Goal: Task Accomplishment & Management: Use online tool/utility

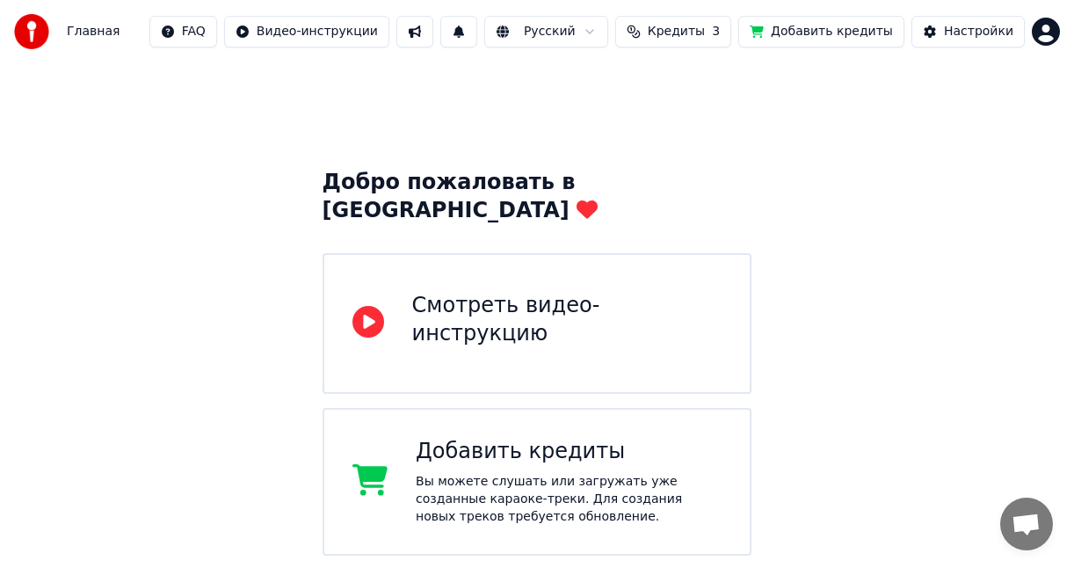
scroll to position [178, 0]
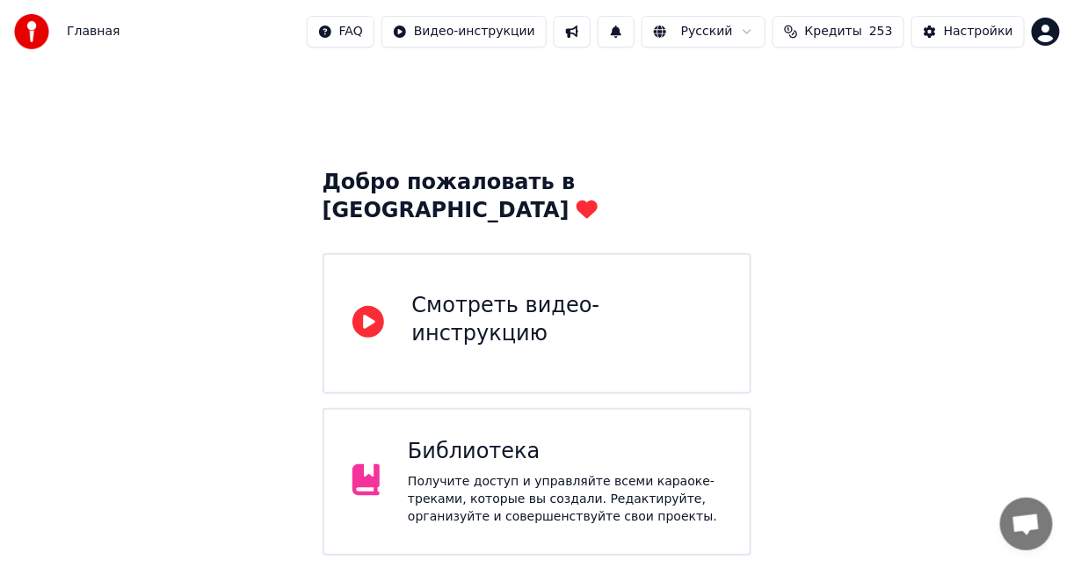
click at [823, 34] on span "Кредиты" at bounding box center [833, 32] width 57 height 18
click at [851, 307] on div "Добро пожаловать в Youka Смотреть видео-инструкцию Библиотека Получите доступ и…" at bounding box center [537, 507] width 1074 height 889
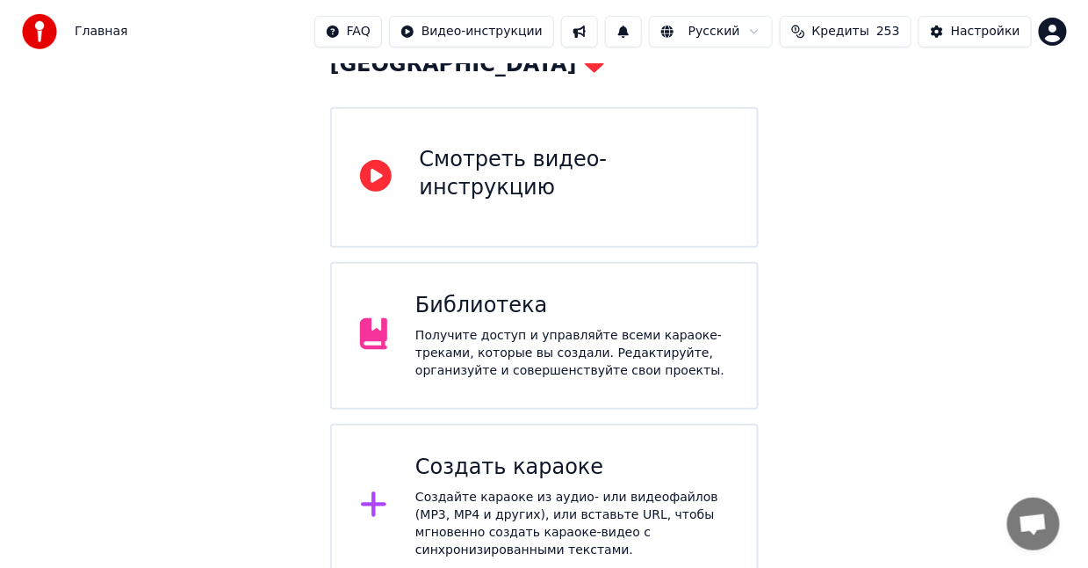
scroll to position [309, 0]
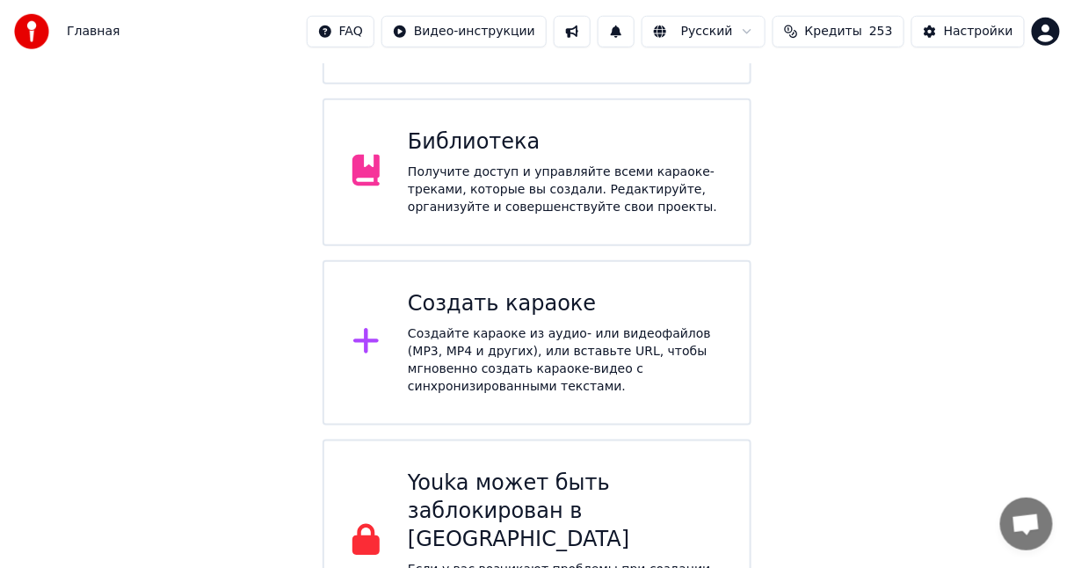
click at [594, 290] on div "Создать караоке" at bounding box center [565, 304] width 314 height 28
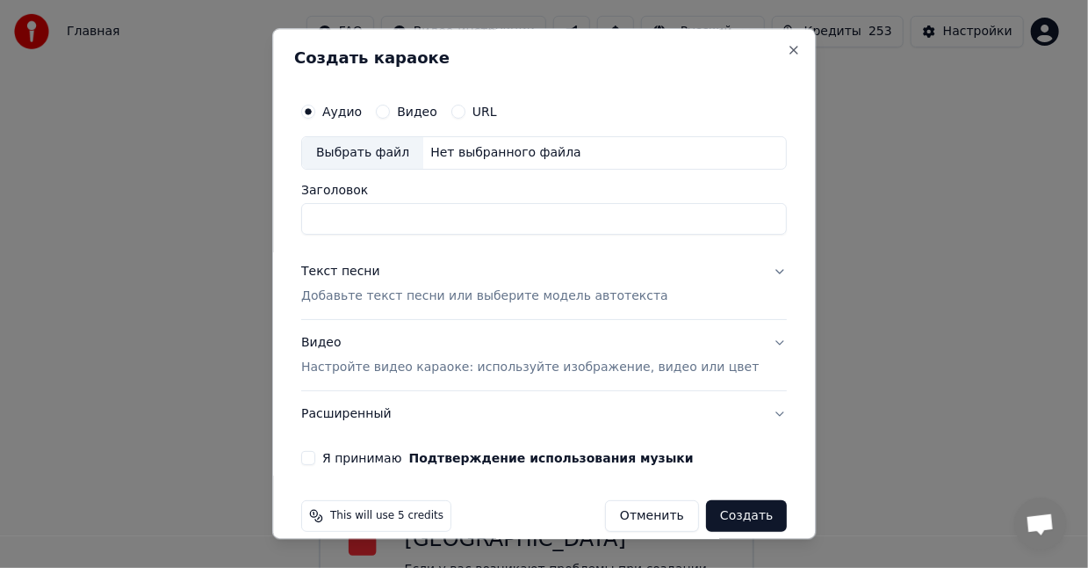
click at [394, 153] on div "Выбрать файл" at bounding box center [362, 153] width 121 height 32
click at [707, 213] on input "**********" at bounding box center [544, 219] width 486 height 32
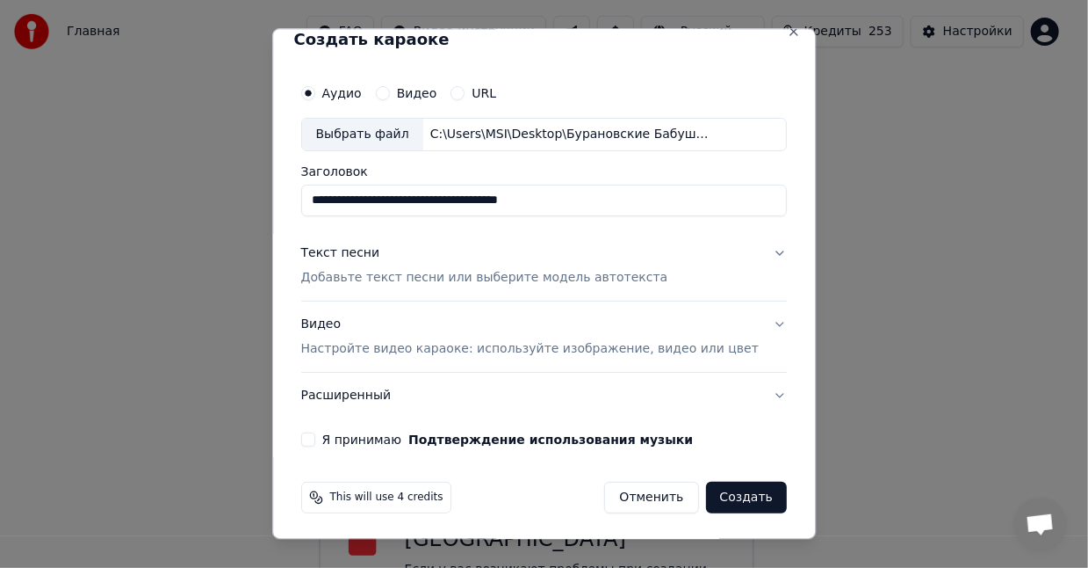
type input "**********"
click at [340, 273] on p "Добавьте текст песни или выберите модель автотекста" at bounding box center [484, 278] width 367 height 18
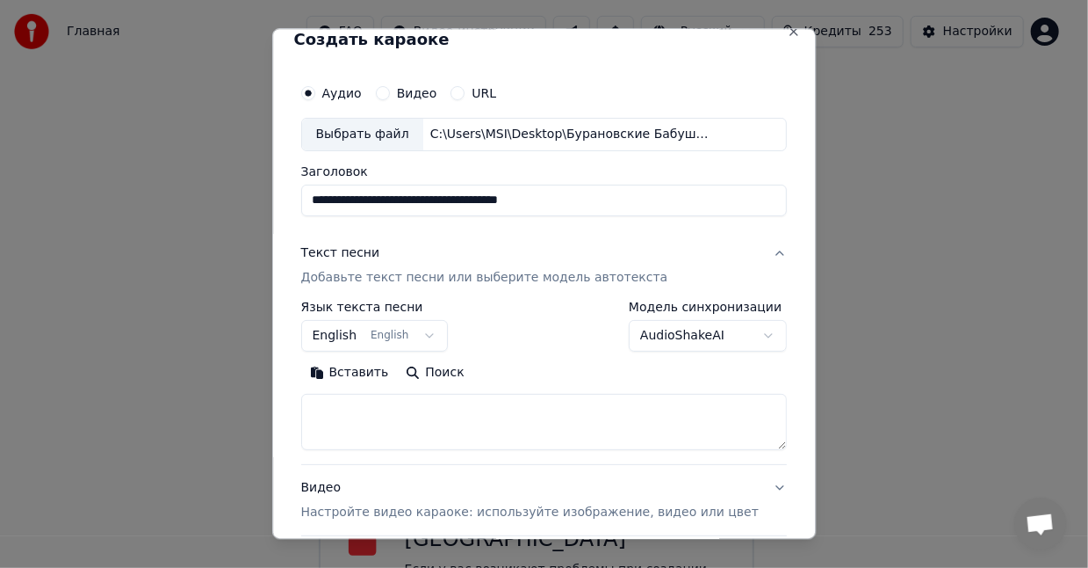
click at [358, 416] on textarea at bounding box center [544, 422] width 486 height 56
paste textarea "**********"
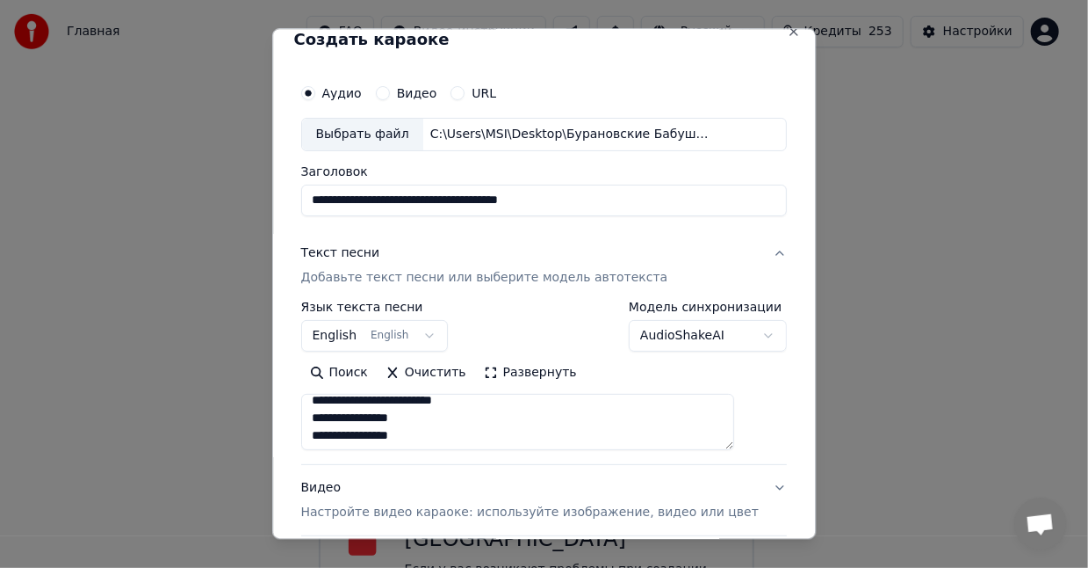
scroll to position [315, 0]
type textarea "**********"
click at [428, 329] on button "English English" at bounding box center [375, 336] width 148 height 32
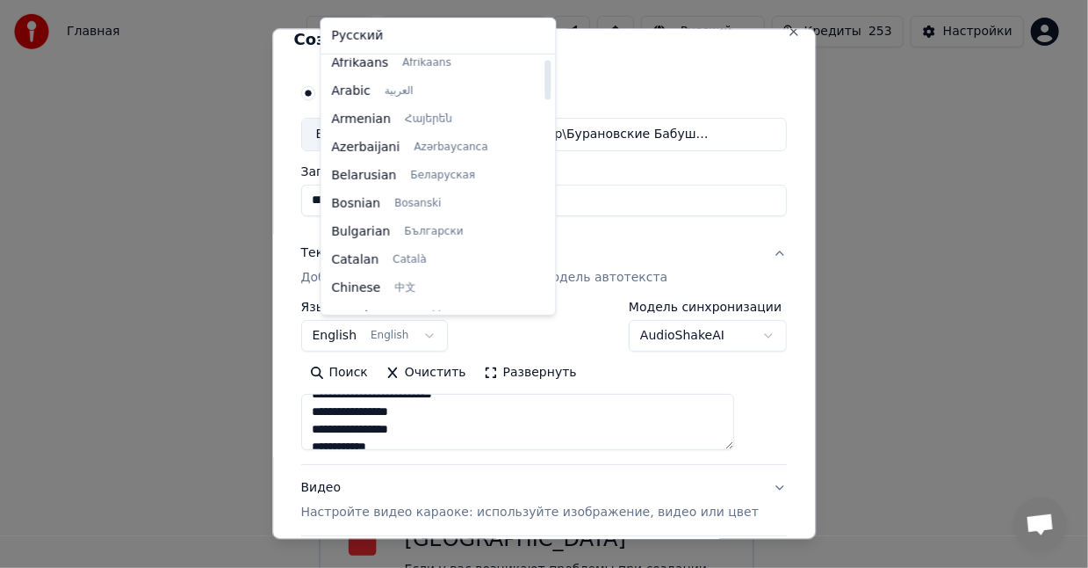
scroll to position [0, 0]
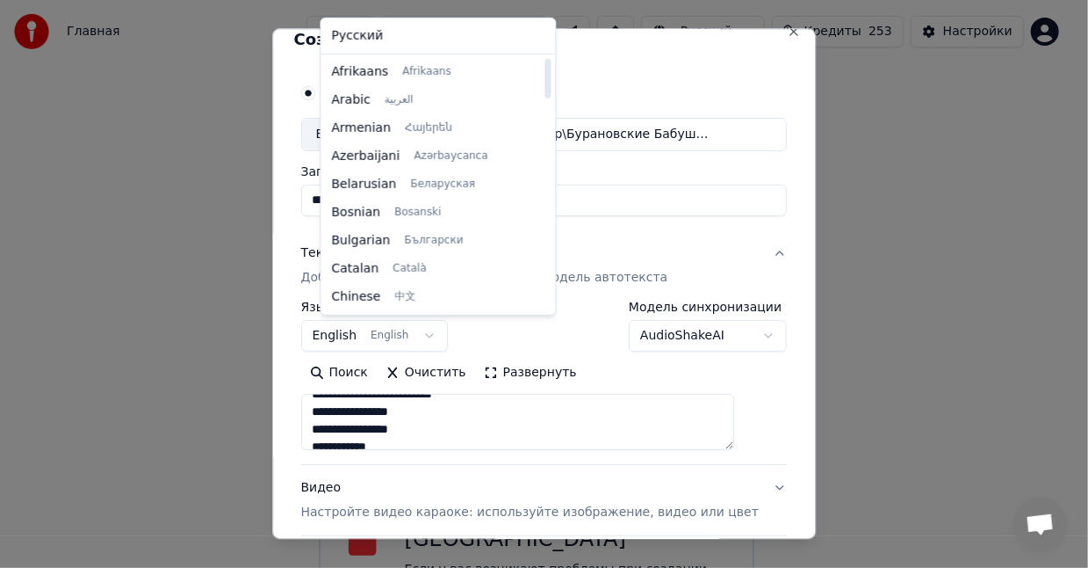
select select "**"
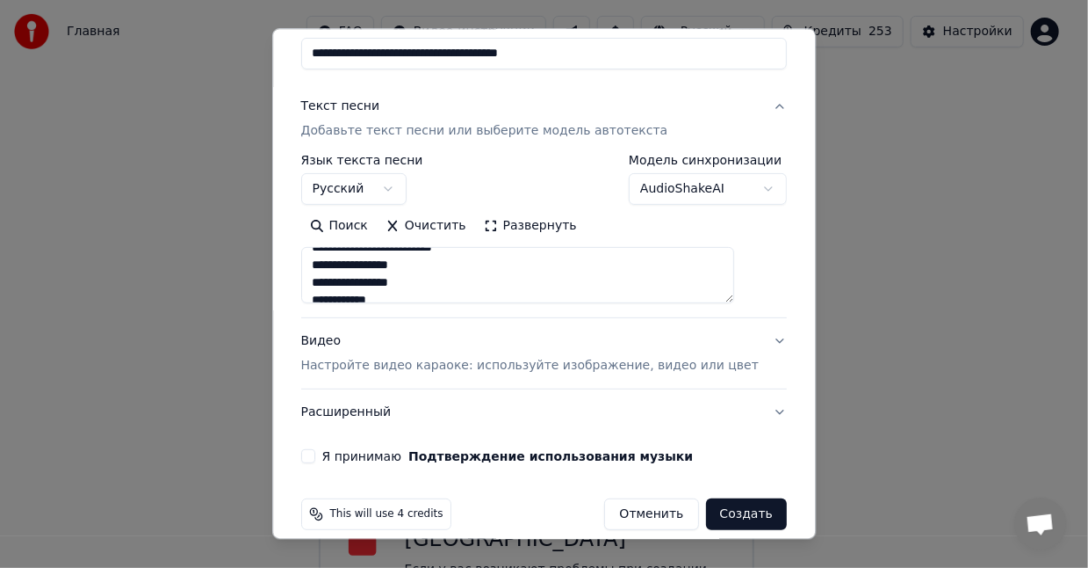
scroll to position [182, 0]
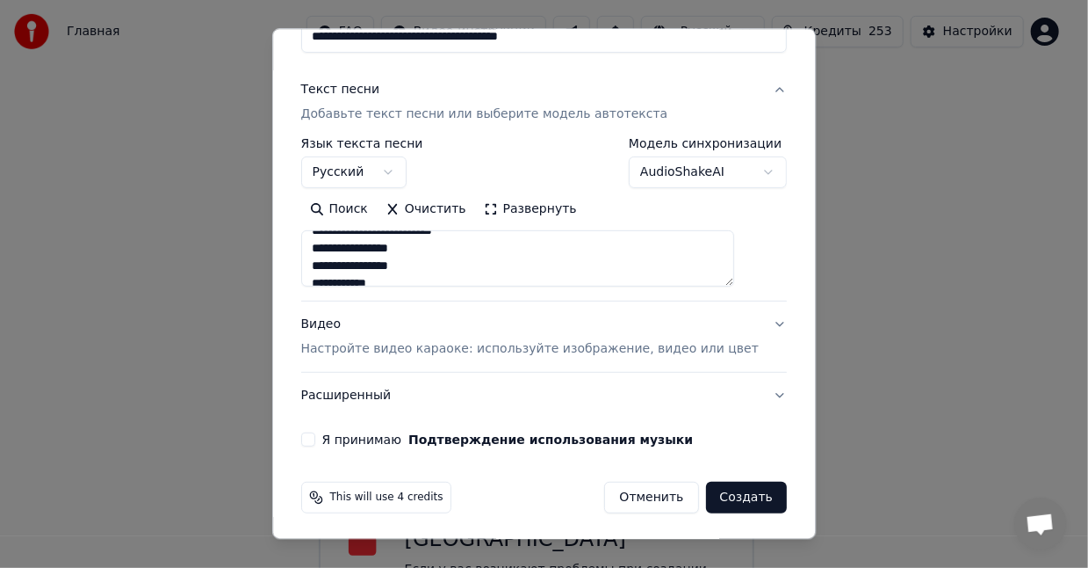
click at [315, 444] on button "Я принимаю Подтверждение использования музыки" at bounding box center [308, 439] width 14 height 14
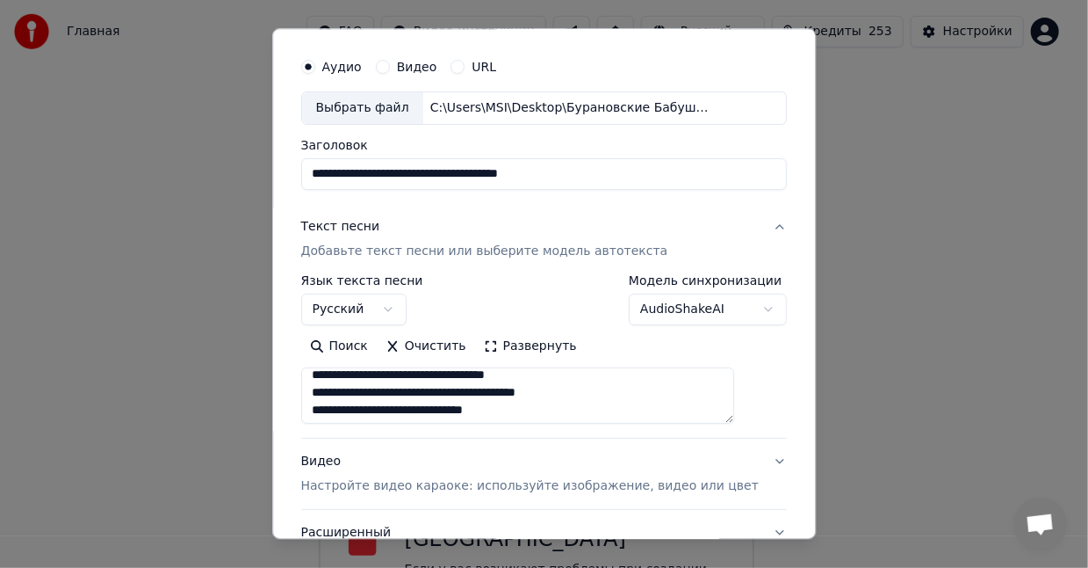
scroll to position [0, 0]
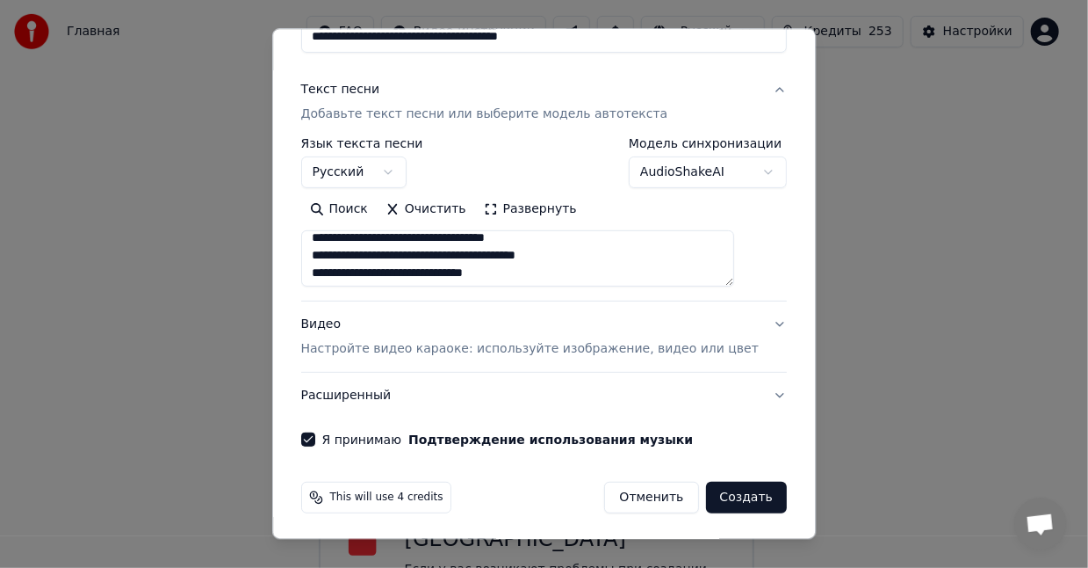
click at [466, 351] on p "Настройте видео караоке: используйте изображение, видео или цвет" at bounding box center [530, 349] width 458 height 18
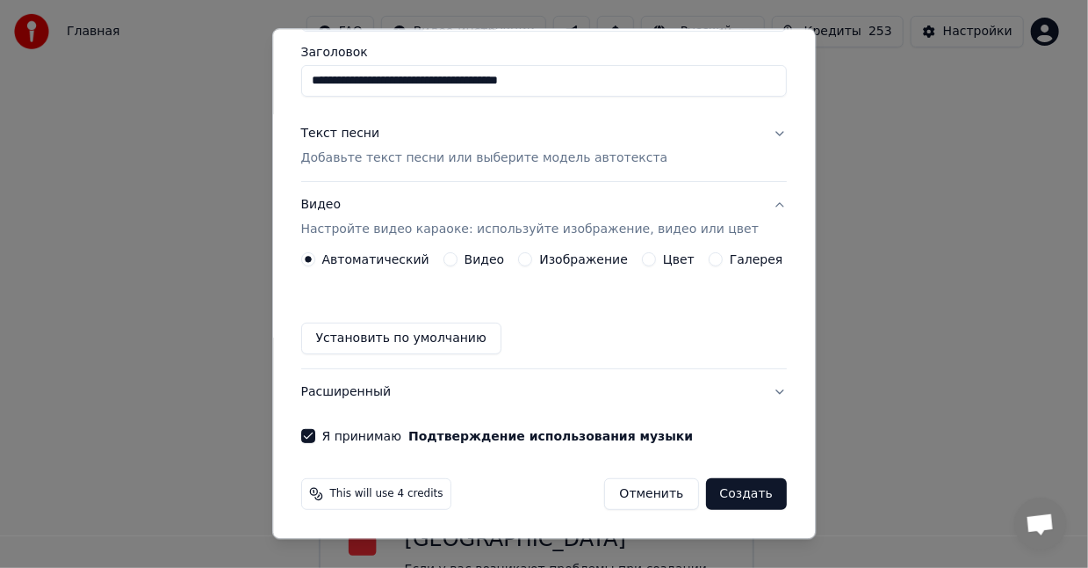
scroll to position [134, 0]
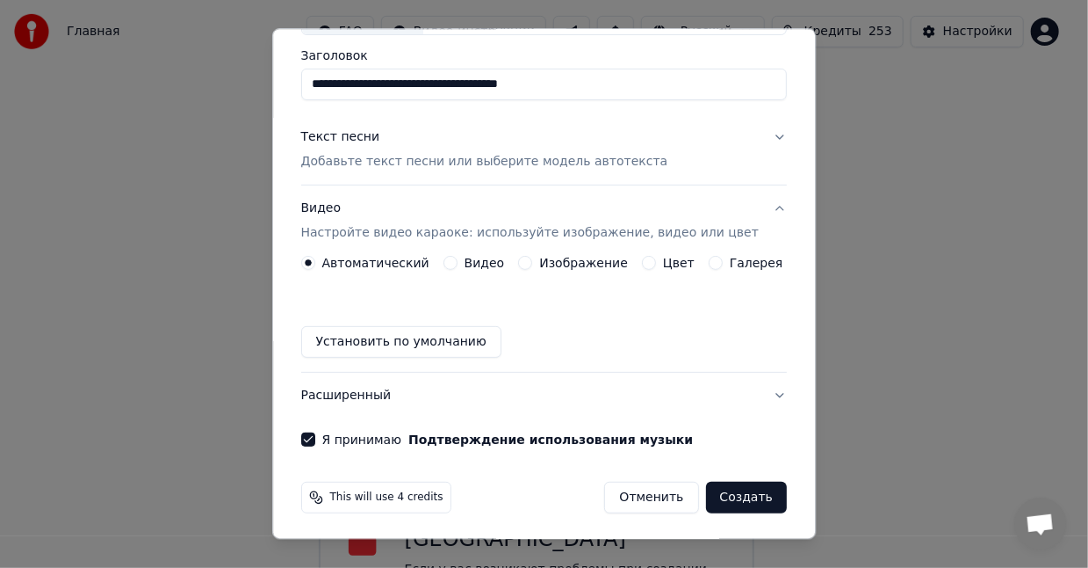
click at [581, 260] on label "Изображение" at bounding box center [584, 263] width 89 height 12
click at [533, 260] on button "Изображение" at bounding box center [526, 263] width 14 height 14
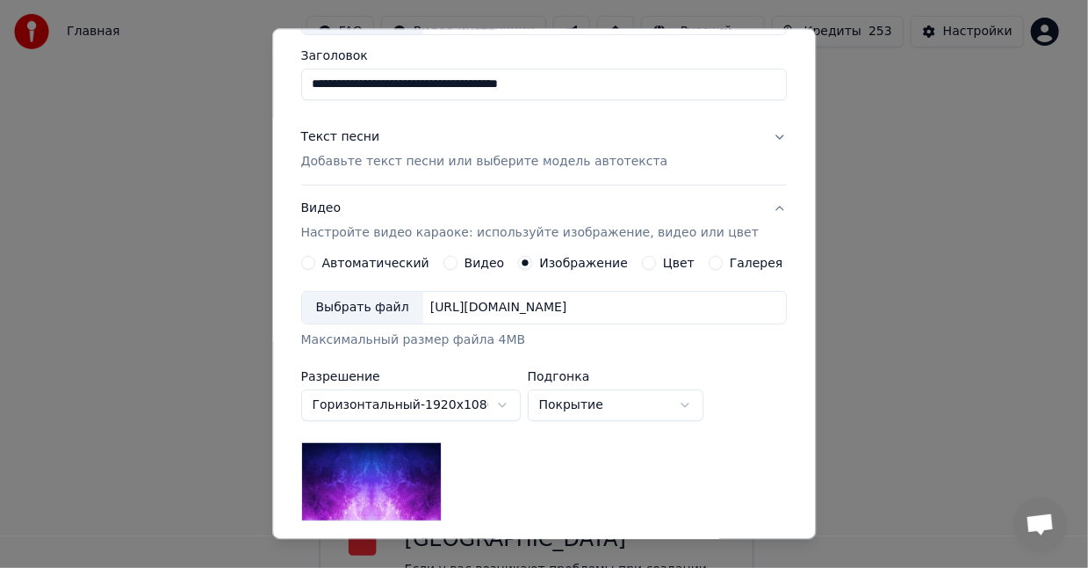
click at [410, 315] on div "Выбрать файл" at bounding box center [362, 308] width 121 height 32
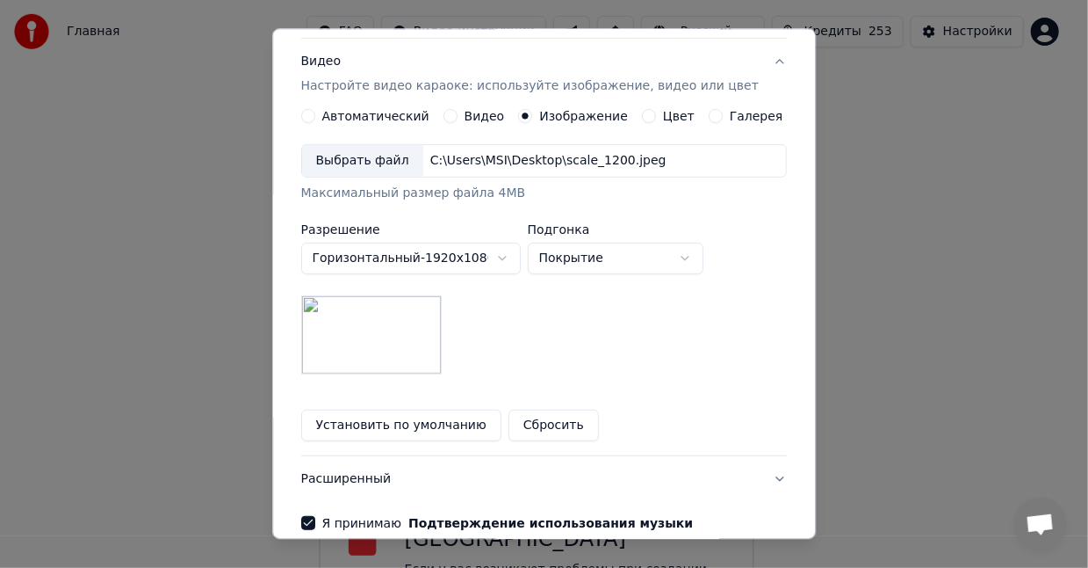
scroll to position [364, 0]
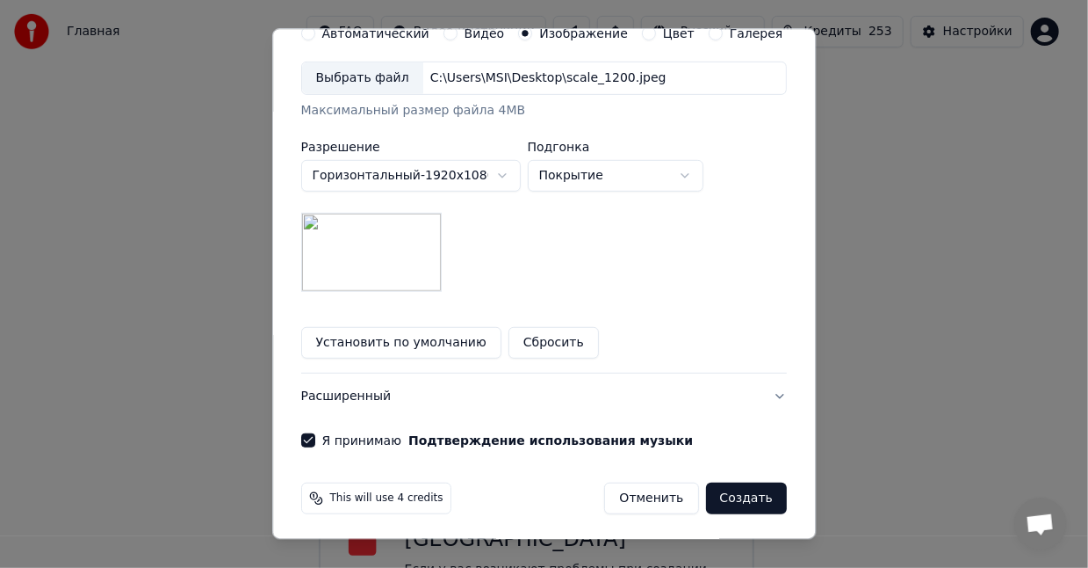
click at [719, 501] on button "Создать" at bounding box center [746, 498] width 81 height 32
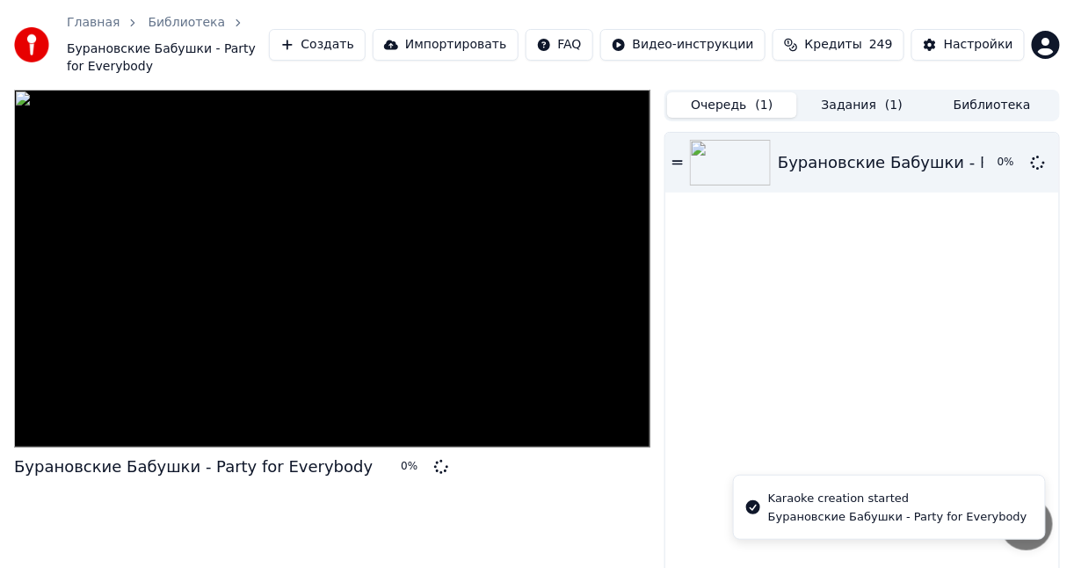
click at [734, 92] on button "Очередь ( 1 )" at bounding box center [732, 104] width 130 height 25
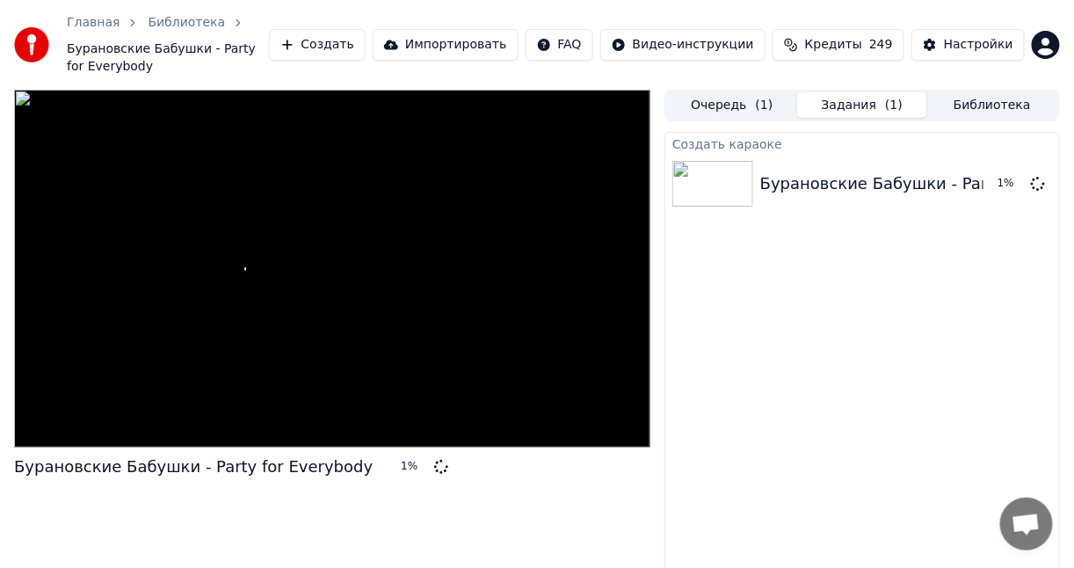
click at [836, 92] on button "Задания ( 1 )" at bounding box center [862, 104] width 130 height 25
click at [975, 92] on button "Библиотека" at bounding box center [992, 104] width 130 height 25
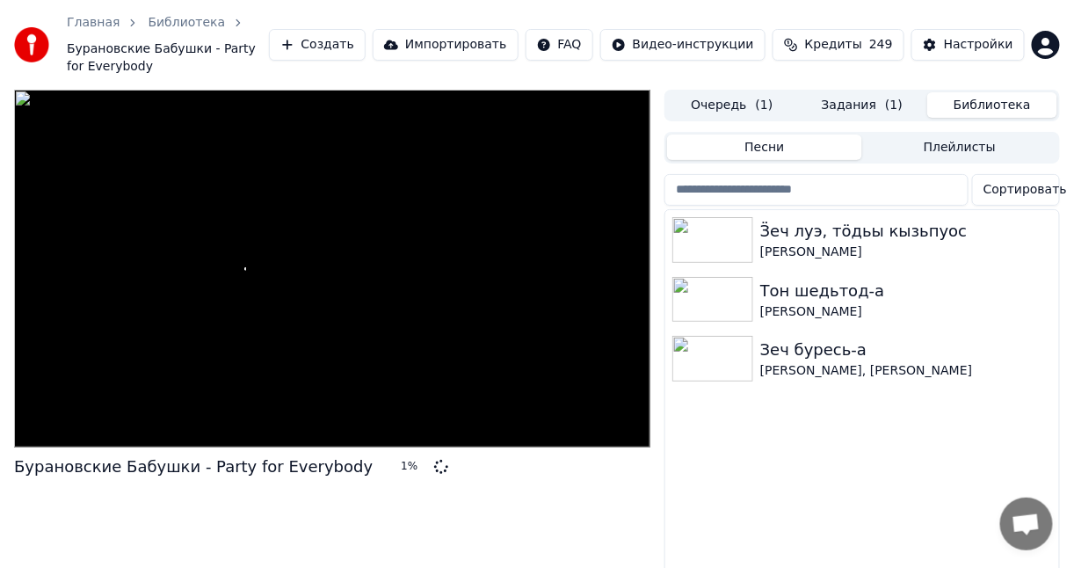
click at [849, 92] on button "Задания ( 1 )" at bounding box center [862, 104] width 130 height 25
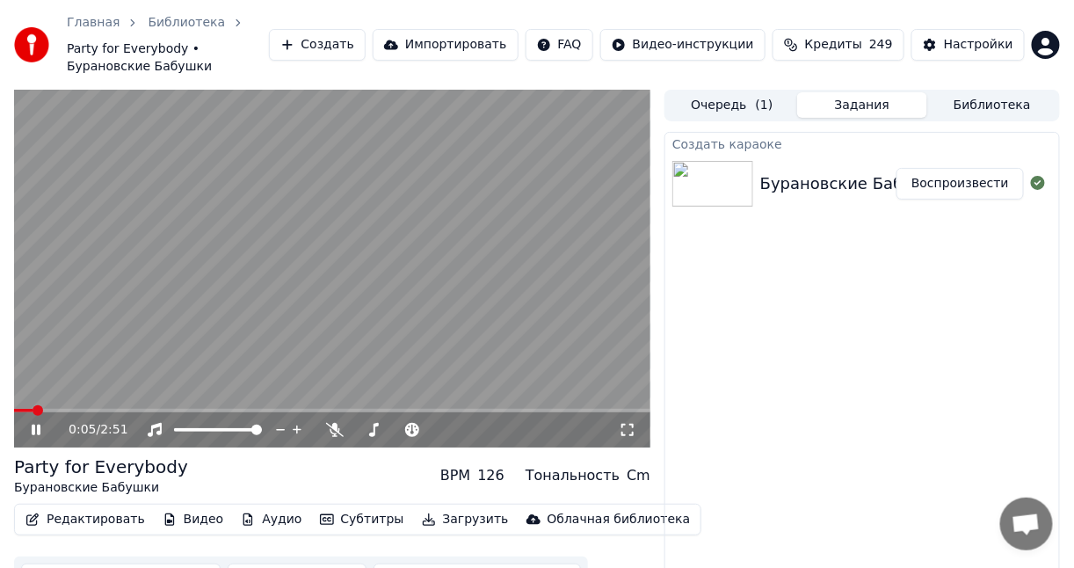
click at [33, 405] on span at bounding box center [38, 410] width 11 height 11
click at [38, 424] on icon at bounding box center [36, 429] width 9 height 11
click at [33, 423] on icon at bounding box center [36, 429] width 11 height 12
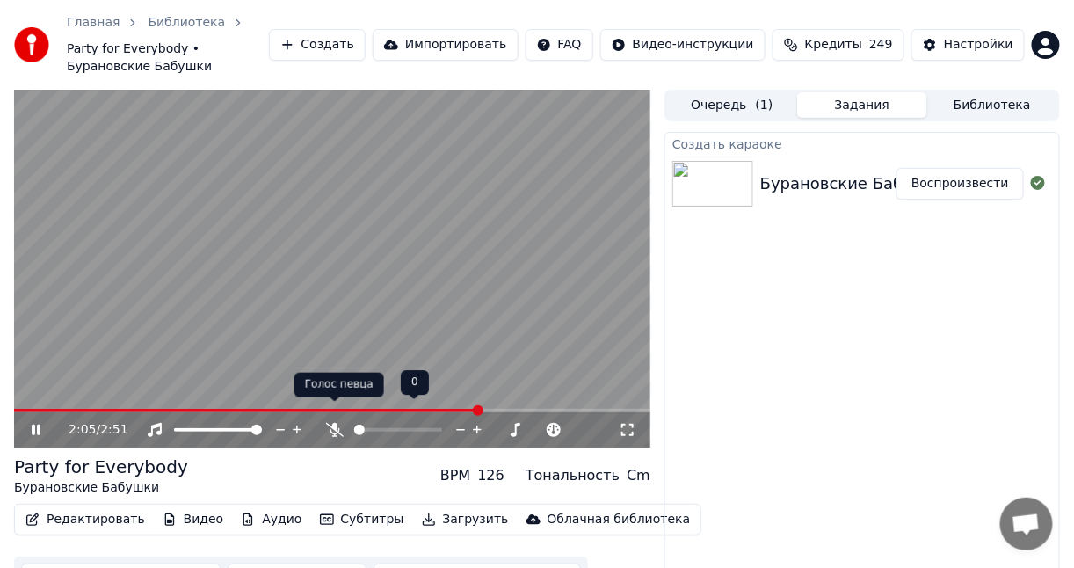
click at [332, 423] on icon at bounding box center [335, 430] width 18 height 14
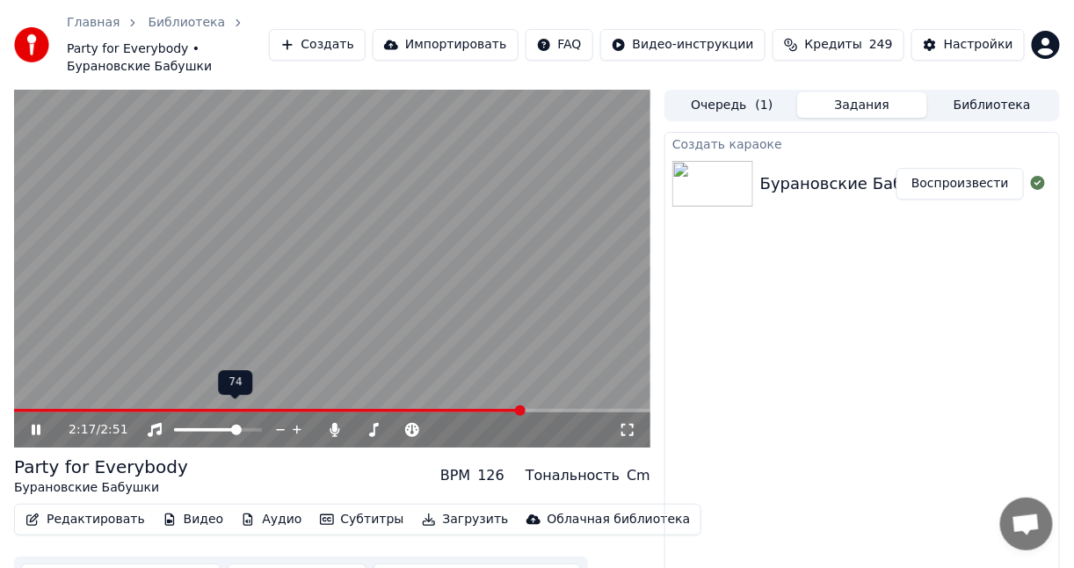
click at [239, 428] on span at bounding box center [206, 430] width 65 height 4
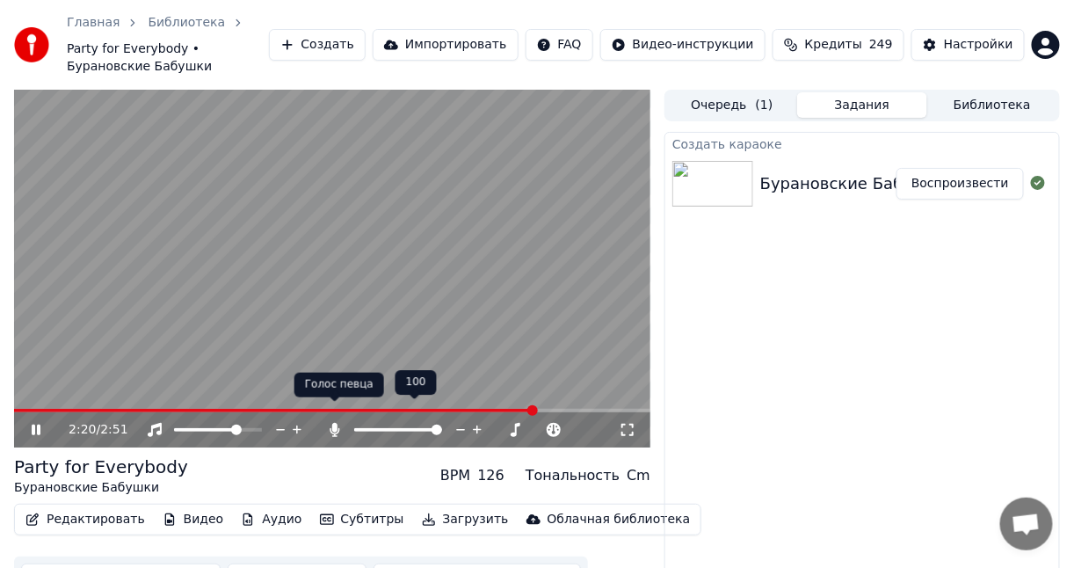
click at [332, 423] on icon at bounding box center [335, 430] width 10 height 14
click at [332, 423] on icon at bounding box center [335, 430] width 18 height 14
click at [332, 423] on icon at bounding box center [335, 430] width 10 height 14
click at [332, 423] on icon at bounding box center [335, 430] width 18 height 14
click at [332, 423] on icon at bounding box center [335, 430] width 10 height 14
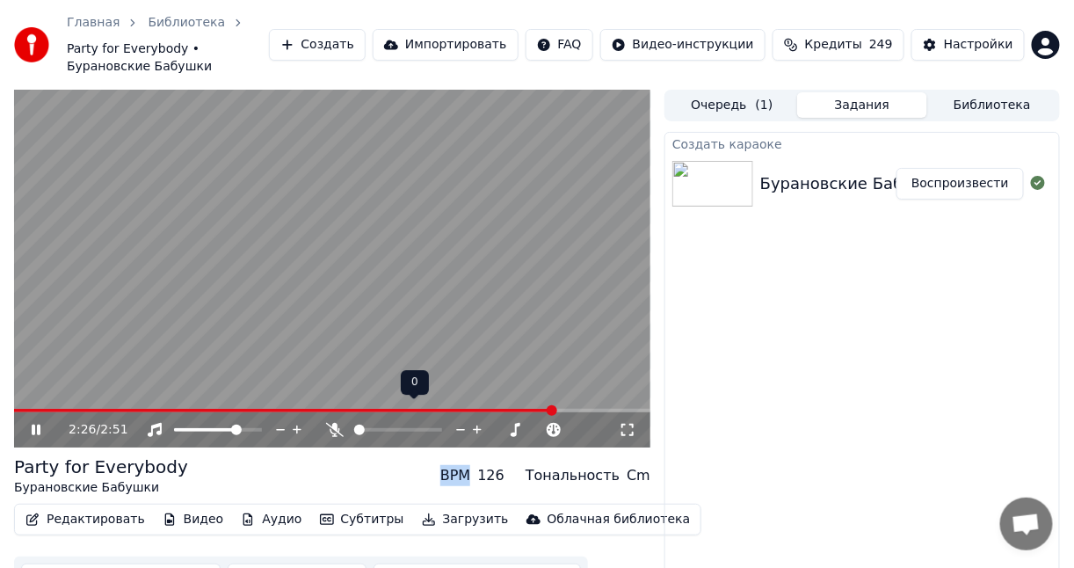
click at [332, 423] on icon at bounding box center [335, 430] width 18 height 14
click at [332, 423] on icon at bounding box center [335, 430] width 10 height 14
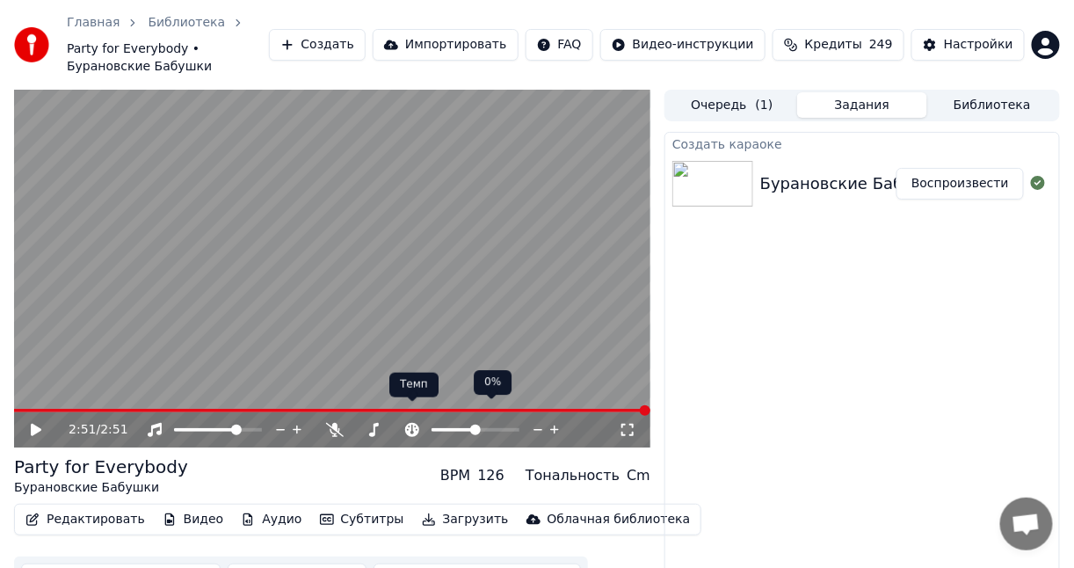
click at [413, 423] on icon at bounding box center [412, 430] width 14 height 14
click at [410, 423] on icon at bounding box center [412, 430] width 14 height 14
click at [38, 423] on icon at bounding box center [36, 429] width 11 height 12
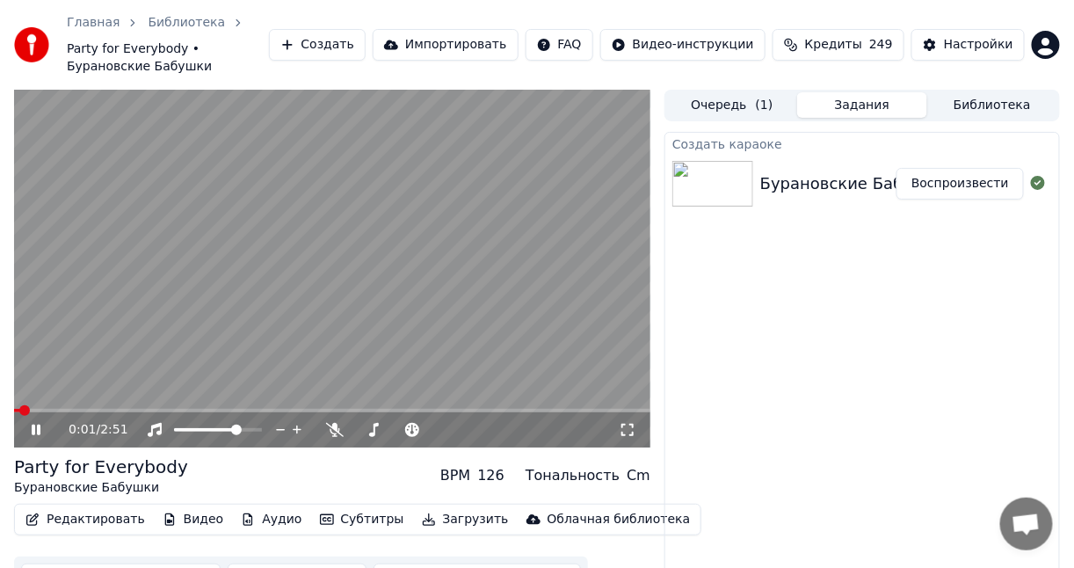
click at [98, 409] on span at bounding box center [332, 411] width 636 height 4
click at [155, 390] on video at bounding box center [332, 269] width 636 height 358
click at [41, 423] on icon at bounding box center [48, 430] width 40 height 14
click at [206, 409] on span at bounding box center [332, 411] width 636 height 4
click at [282, 421] on icon at bounding box center [280, 430] width 17 height 18
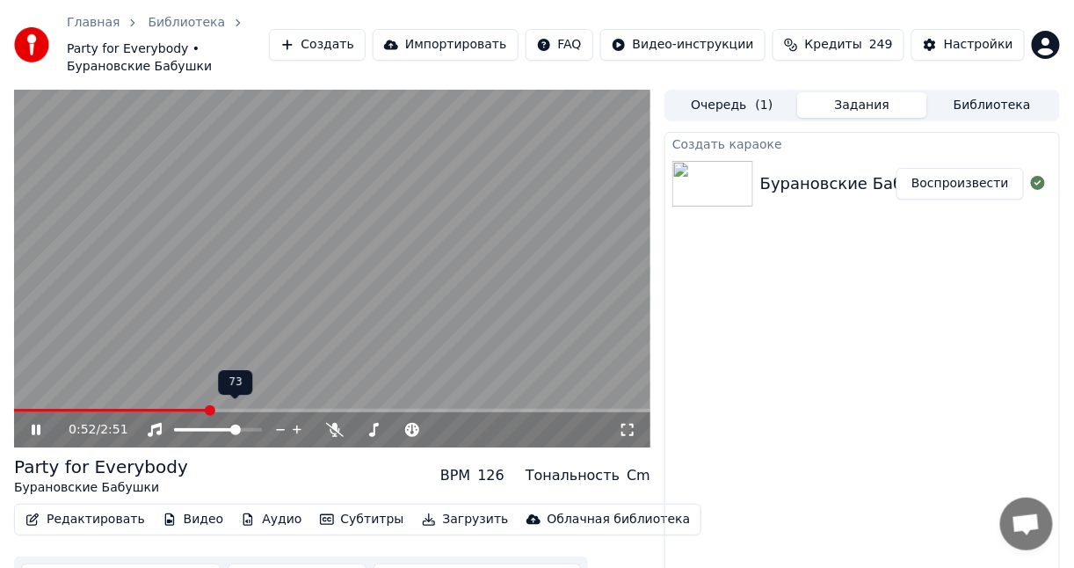
click at [282, 421] on icon at bounding box center [280, 430] width 17 height 18
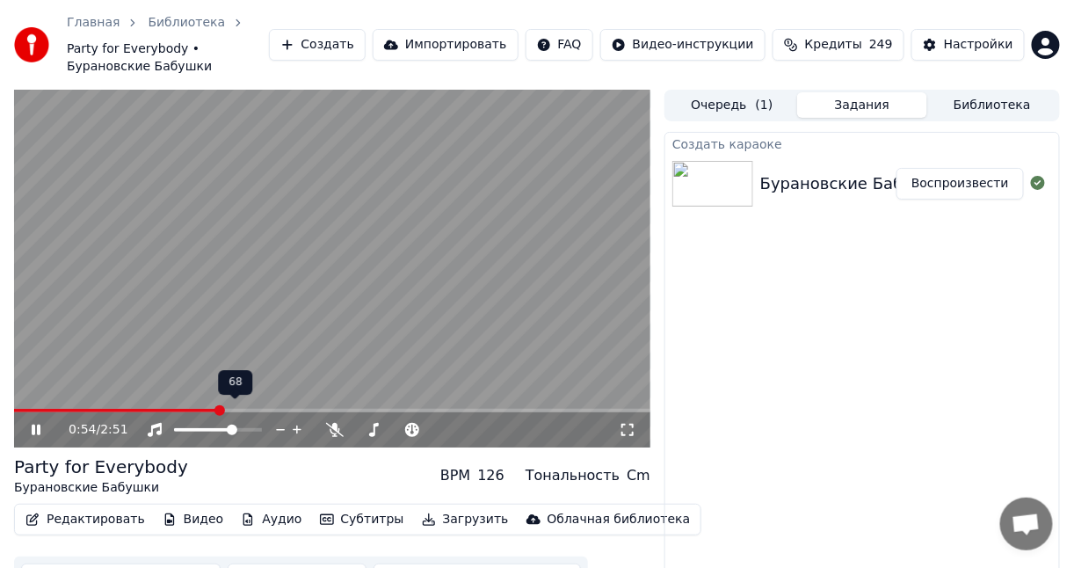
click at [282, 421] on icon at bounding box center [280, 430] width 17 height 18
click at [493, 421] on icon at bounding box center [499, 430] width 17 height 18
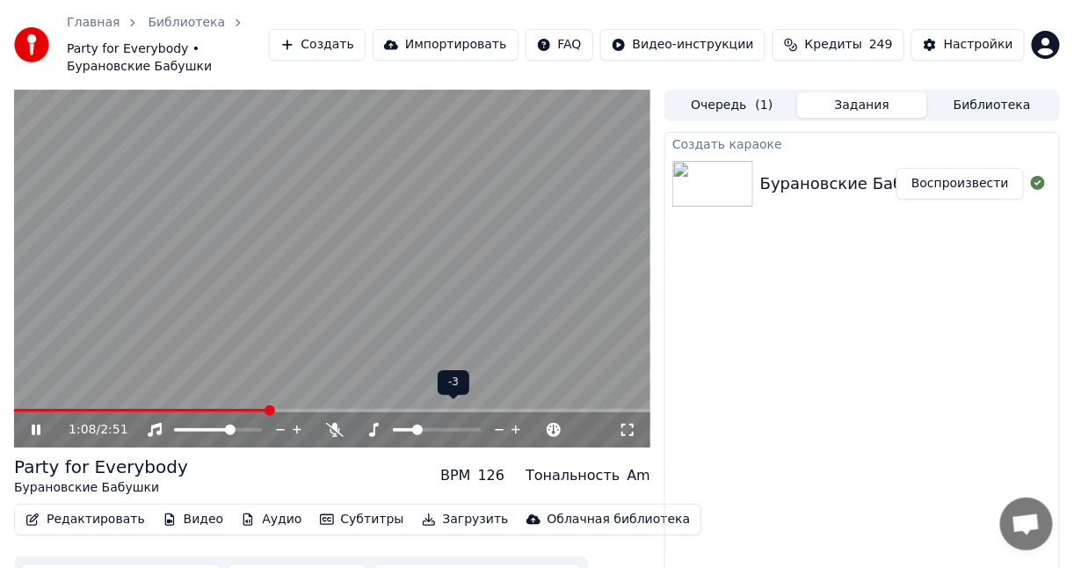
click at [516, 421] on icon at bounding box center [516, 430] width 17 height 18
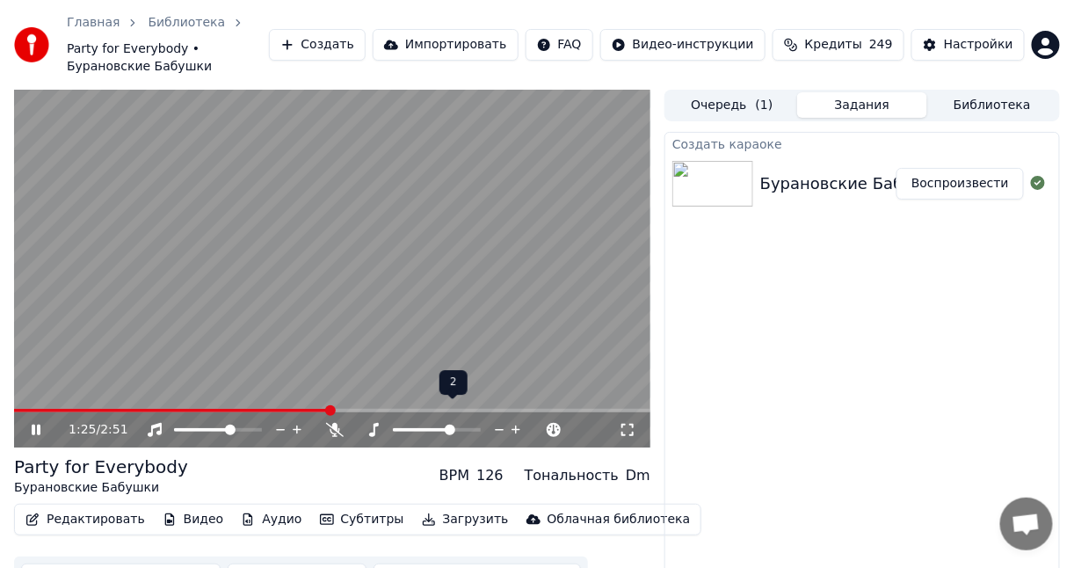
click at [516, 421] on icon at bounding box center [516, 430] width 17 height 18
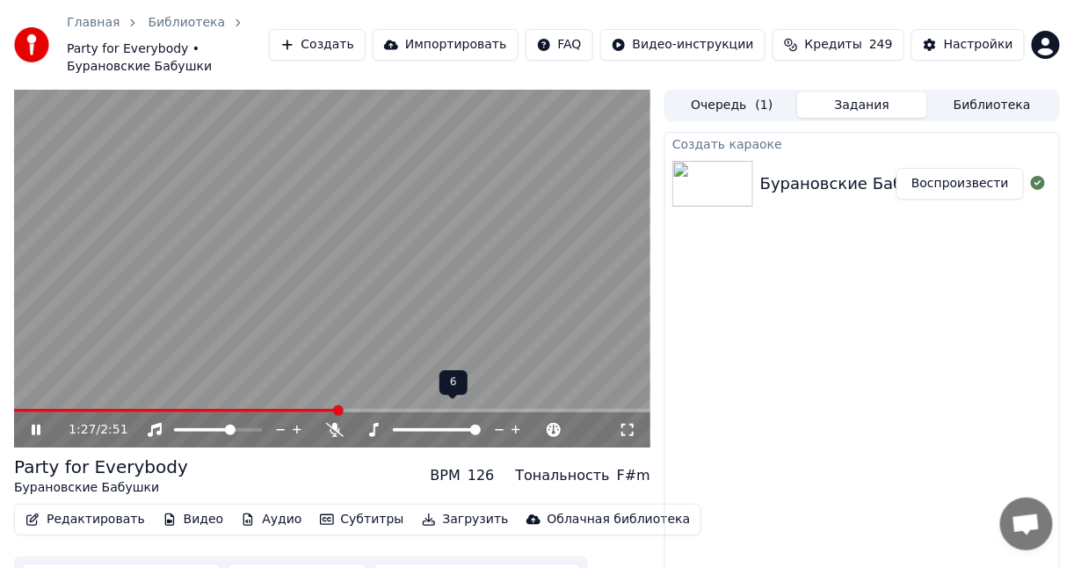
click at [516, 421] on icon at bounding box center [516, 430] width 17 height 18
click at [503, 421] on icon at bounding box center [499, 430] width 17 height 18
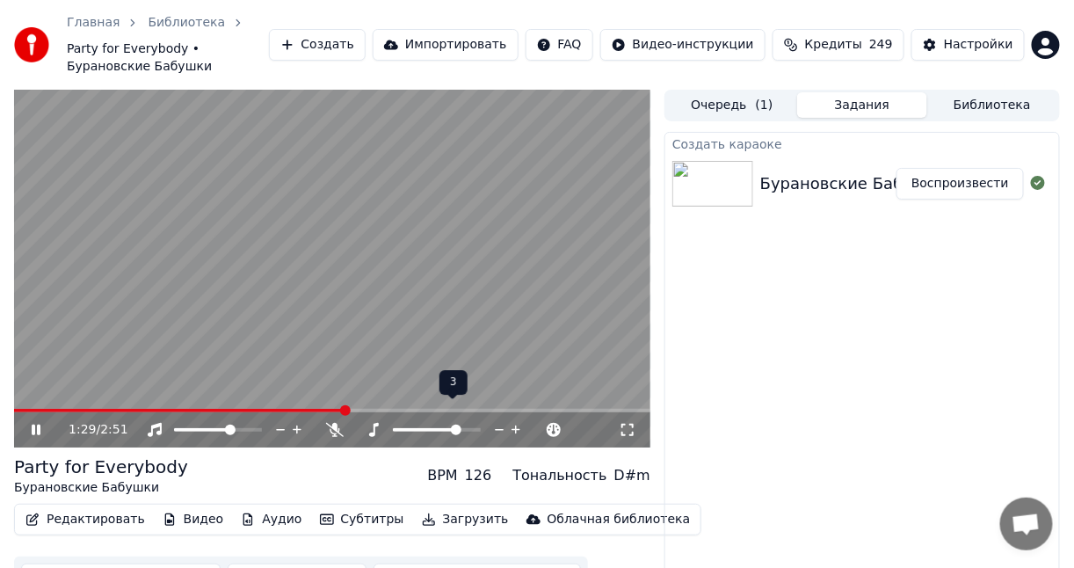
click at [503, 421] on icon at bounding box center [499, 430] width 17 height 18
click at [536, 429] on icon at bounding box center [537, 430] width 9 height 2
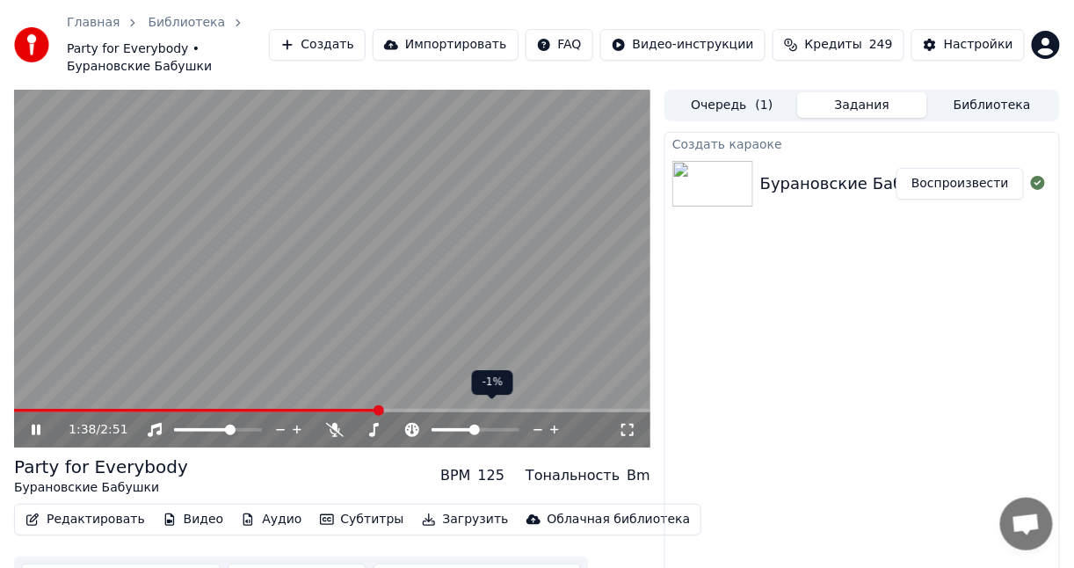
click at [536, 429] on icon at bounding box center [537, 430] width 9 height 2
click at [416, 423] on icon at bounding box center [412, 430] width 18 height 14
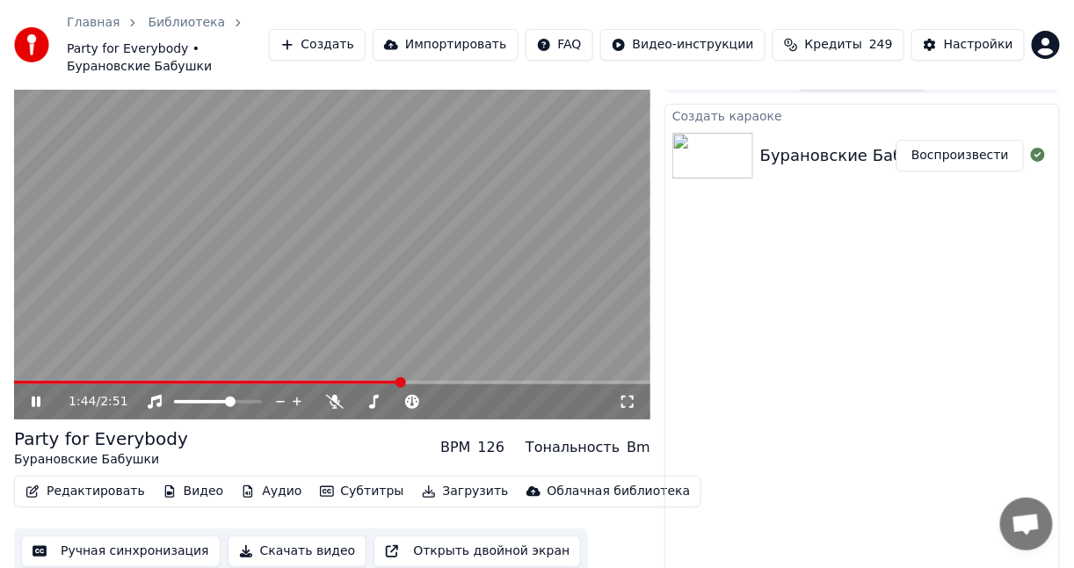
click at [232, 237] on video at bounding box center [332, 240] width 636 height 358
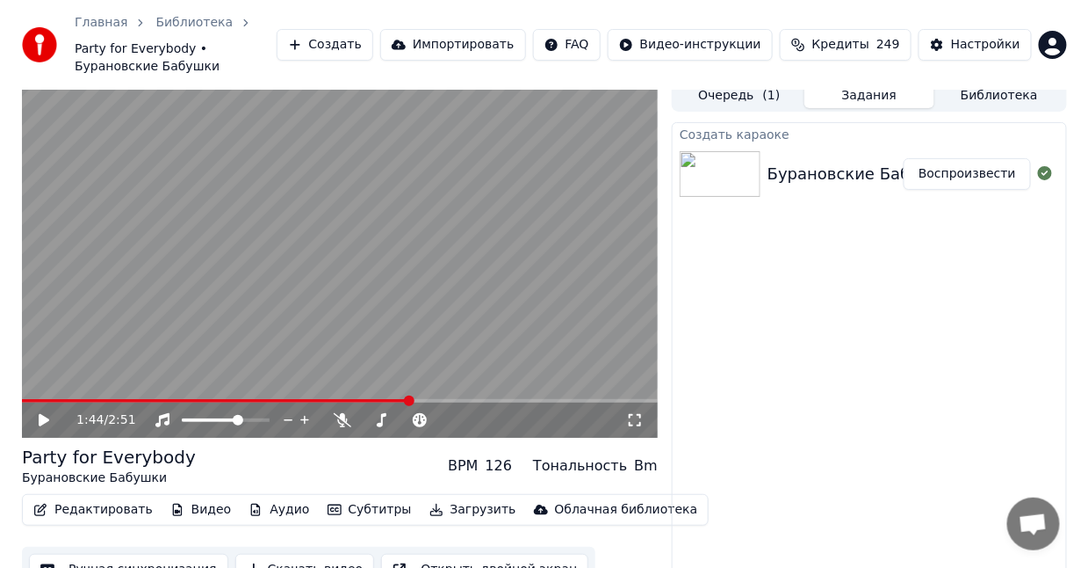
scroll to position [0, 0]
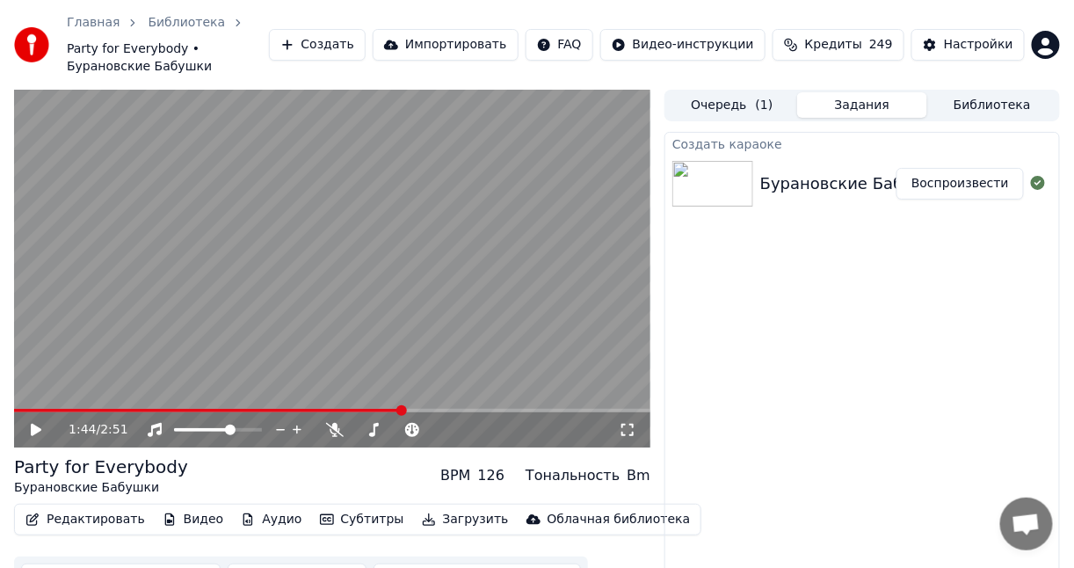
click at [338, 507] on button "Субтитры" at bounding box center [362, 519] width 98 height 25
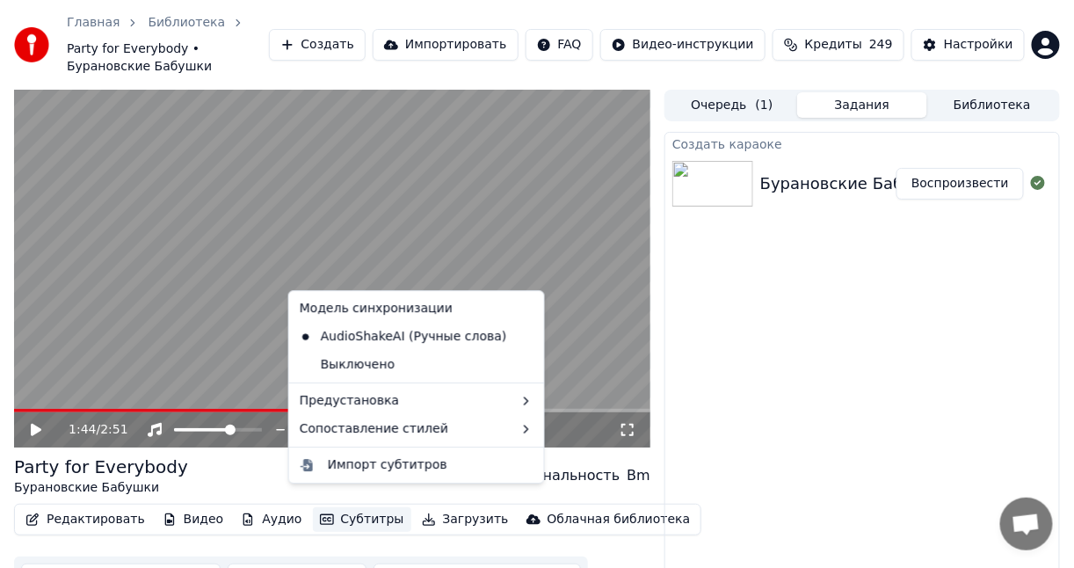
click at [695, 313] on div "Создать караоке Бурановские Бабушки - Party for Everybody Воспроизвести" at bounding box center [861, 373] width 395 height 482
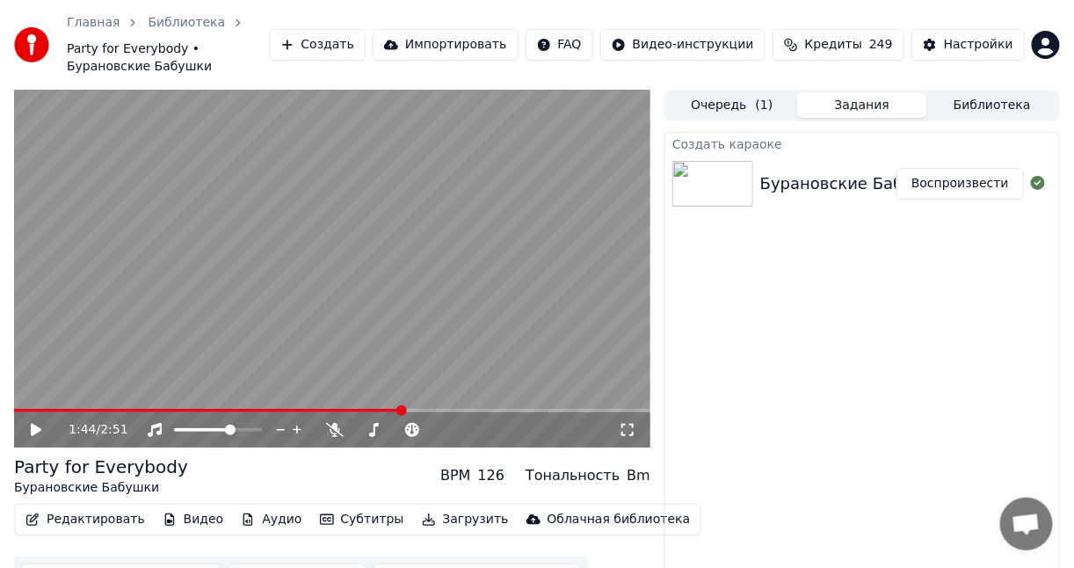
click at [365, 38] on button "Создать" at bounding box center [317, 45] width 97 height 32
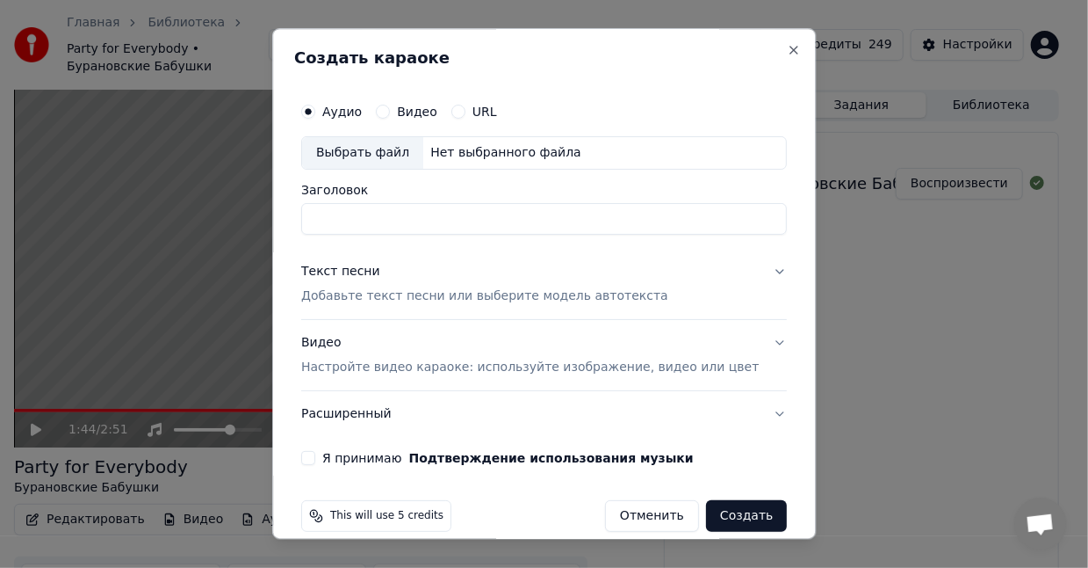
click at [385, 158] on div "Выбрать файл" at bounding box center [362, 153] width 121 height 32
click at [723, 210] on input "**********" at bounding box center [544, 219] width 486 height 32
click at [387, 219] on input "**********" at bounding box center [544, 219] width 486 height 32
type input "**********"
click at [371, 274] on div "Текст песни" at bounding box center [340, 272] width 79 height 18
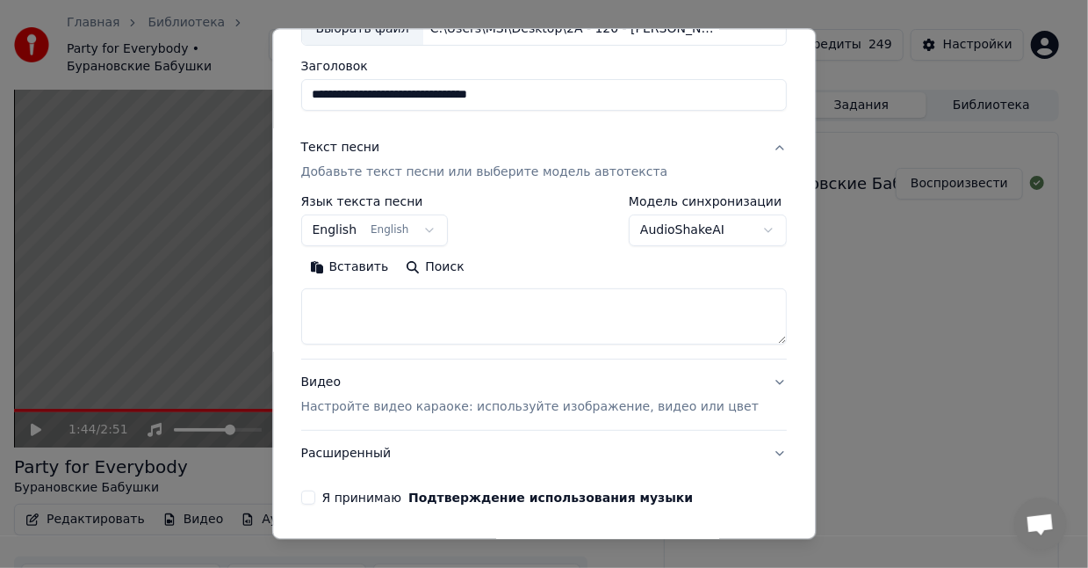
scroll to position [146, 0]
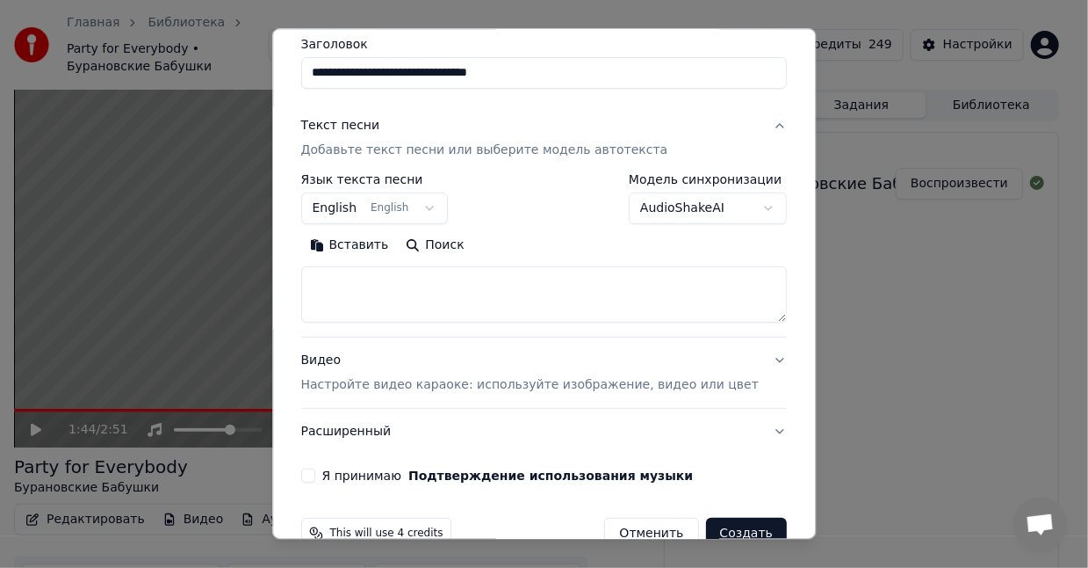
click at [420, 292] on textarea at bounding box center [544, 294] width 486 height 56
click at [514, 33] on div "**********" at bounding box center [544, 18] width 486 height 141
click at [445, 276] on textarea at bounding box center [544, 294] width 486 height 56
click at [403, 282] on textarea at bounding box center [544, 294] width 486 height 56
paste textarea "**********"
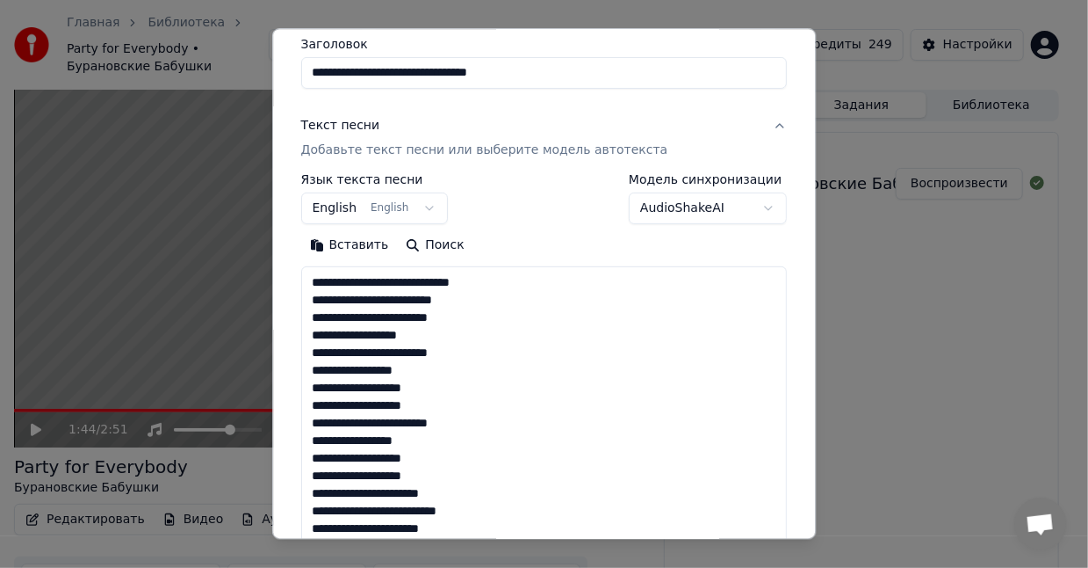
scroll to position [724, 0]
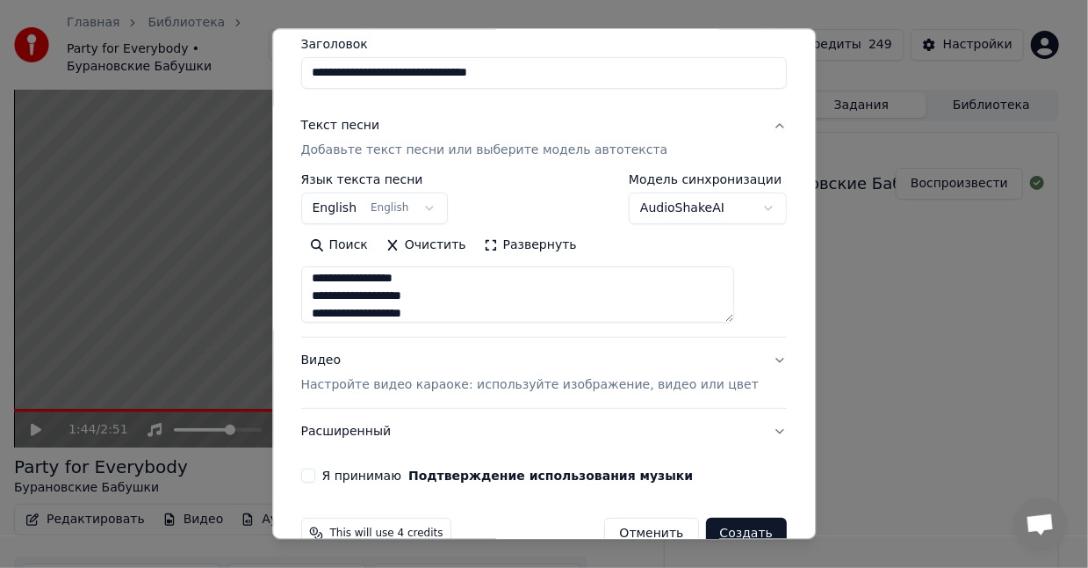
type textarea "**********"
click at [438, 203] on body "**********" at bounding box center [537, 284] width 1074 height 568
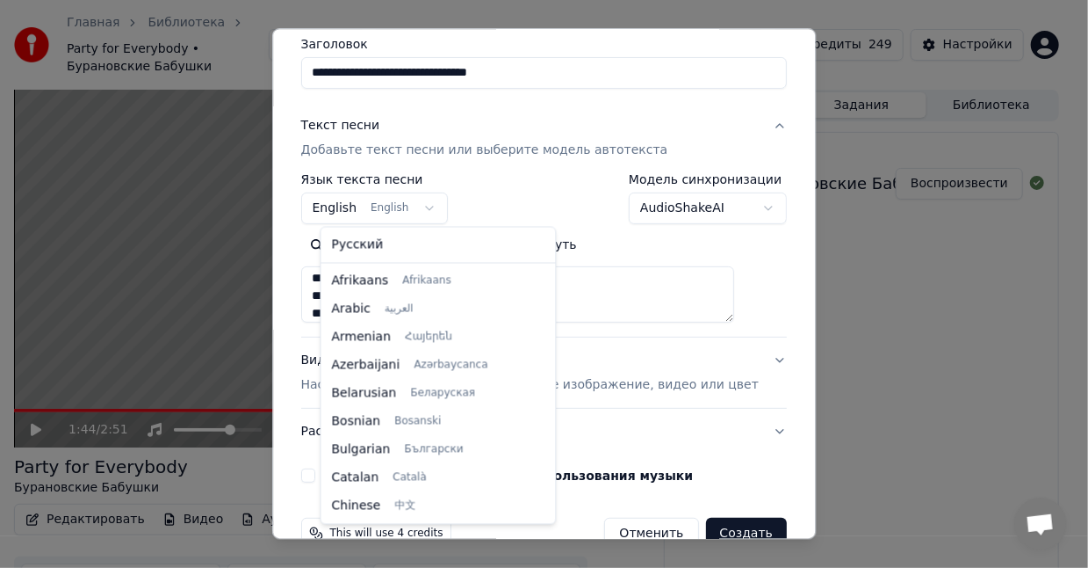
scroll to position [141, 0]
select select "**"
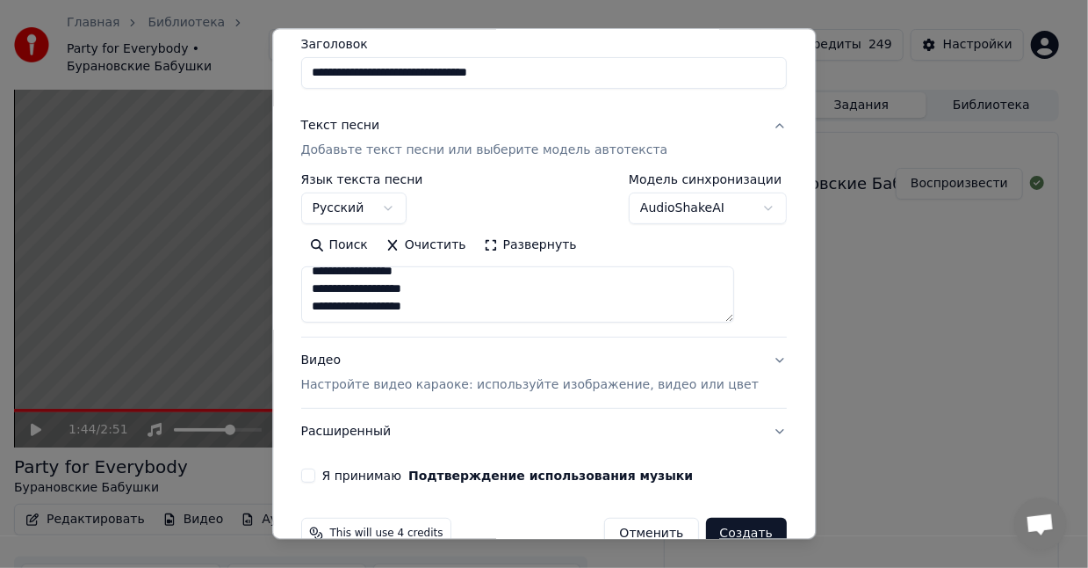
scroll to position [182, 0]
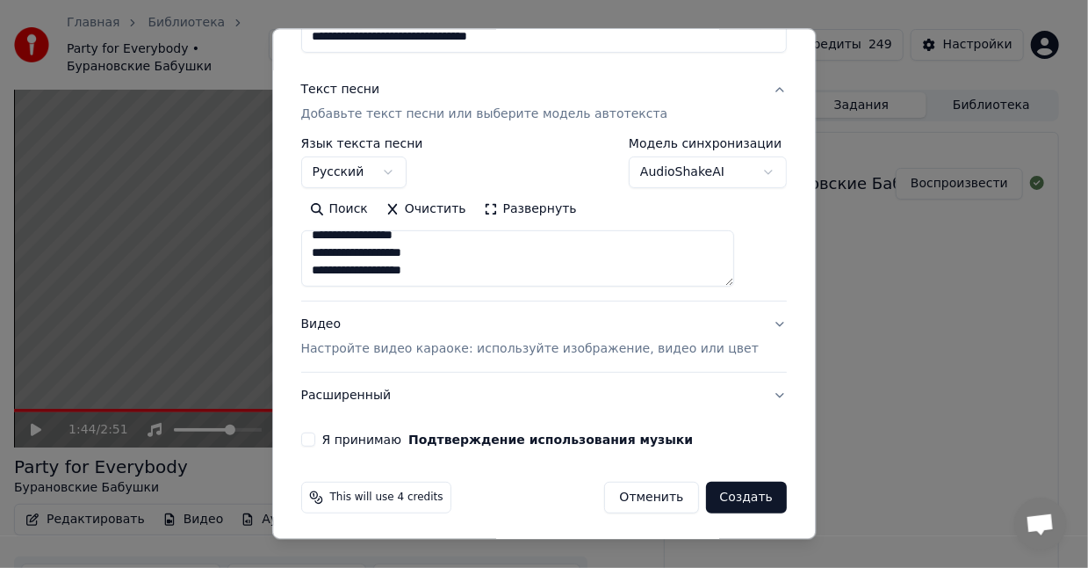
click at [438, 333] on div "Видео Настройте видео караоке: используйте изображение, видео или цвет" at bounding box center [530, 336] width 458 height 42
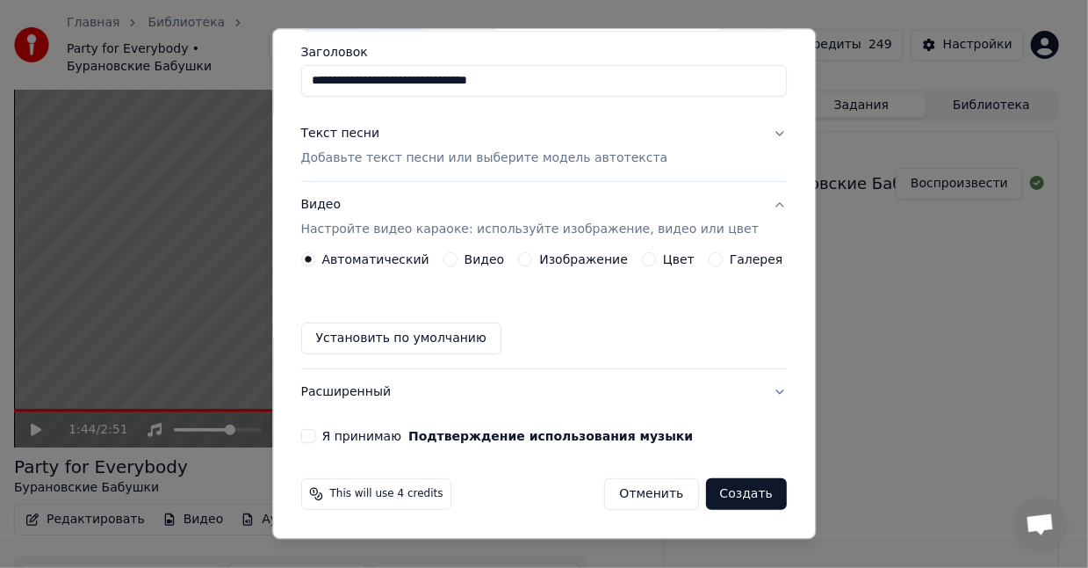
scroll to position [134, 0]
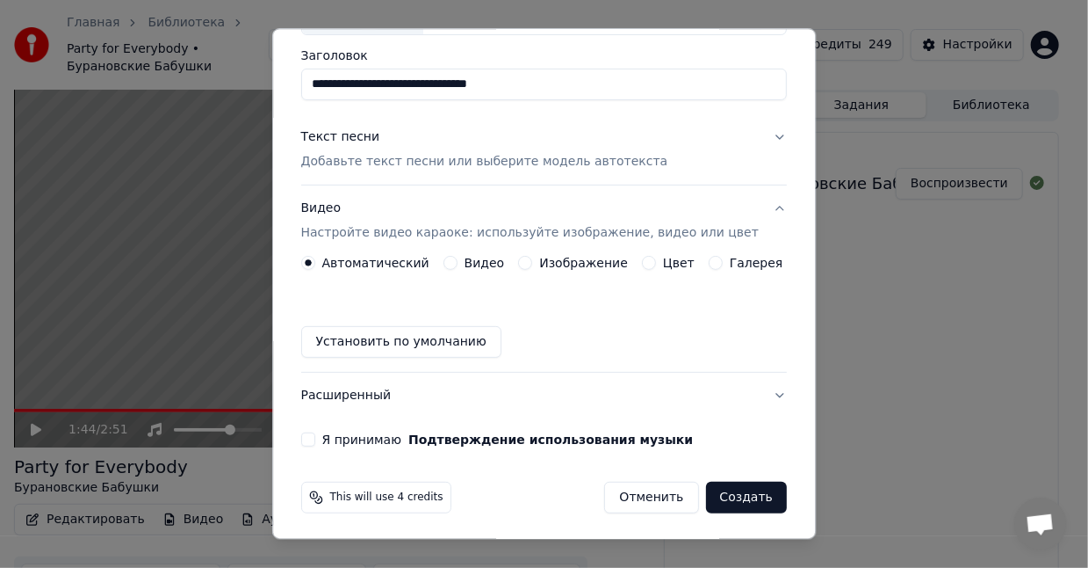
click at [604, 266] on label "Изображение" at bounding box center [584, 263] width 89 height 12
click at [533, 266] on button "Изображение" at bounding box center [526, 263] width 14 height 14
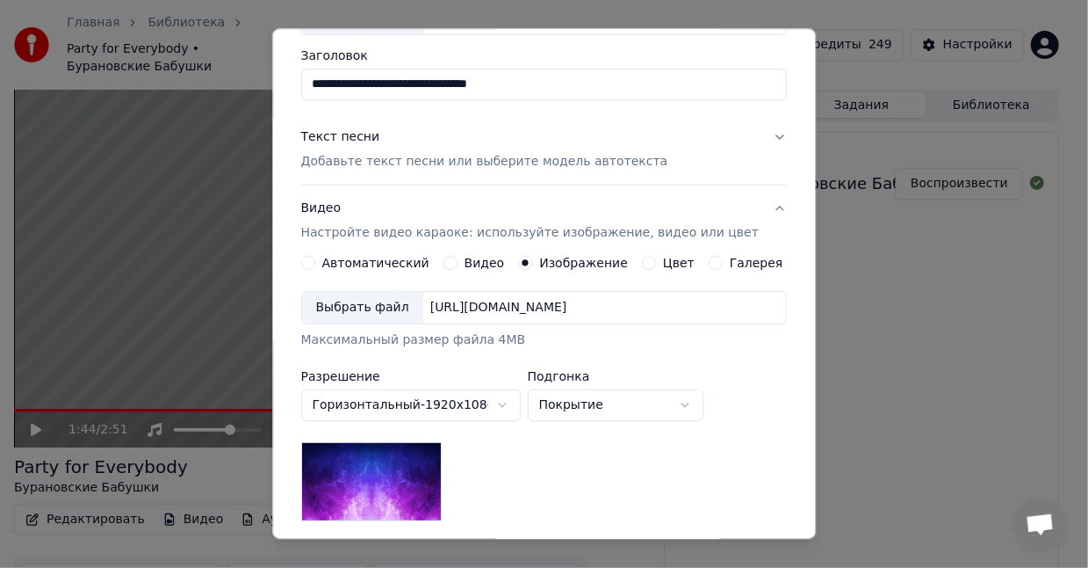
click at [384, 305] on div "Выбрать файл" at bounding box center [362, 308] width 121 height 32
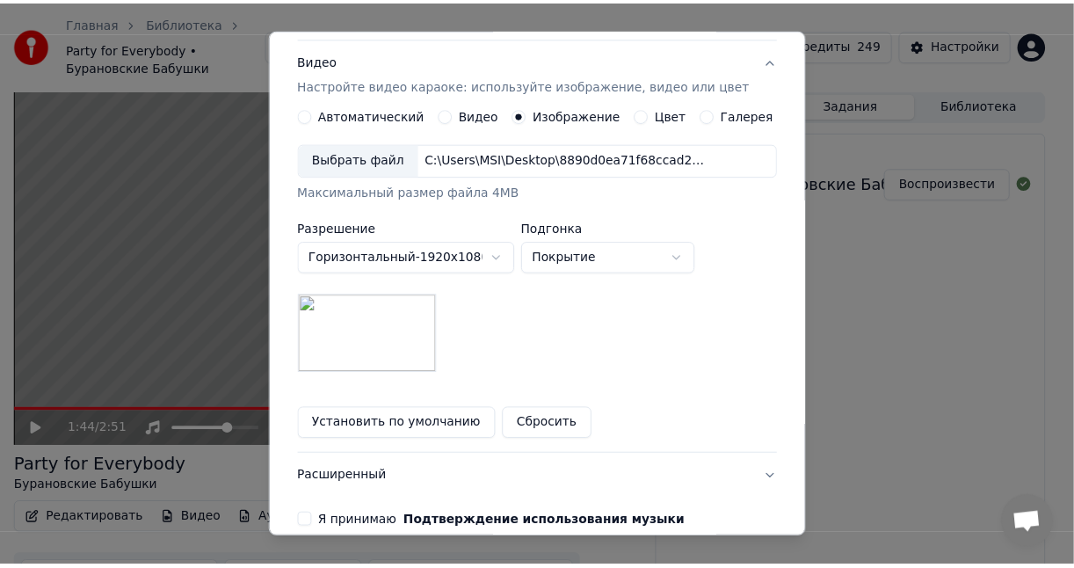
scroll to position [364, 0]
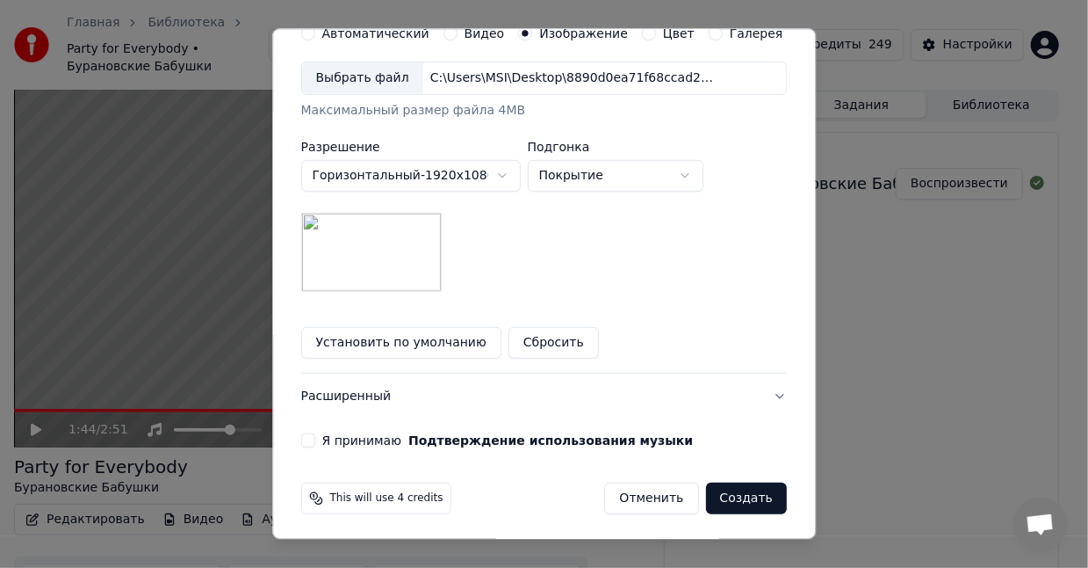
click at [315, 434] on button "Я принимаю Подтверждение использования музыки" at bounding box center [308, 440] width 14 height 14
click at [727, 496] on button "Создать" at bounding box center [746, 498] width 81 height 32
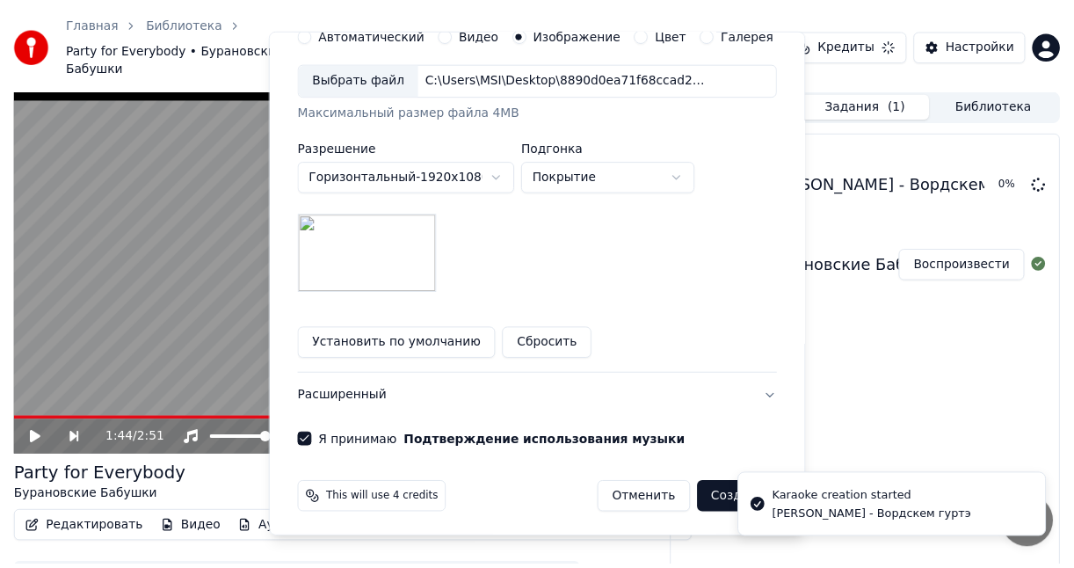
scroll to position [134, 0]
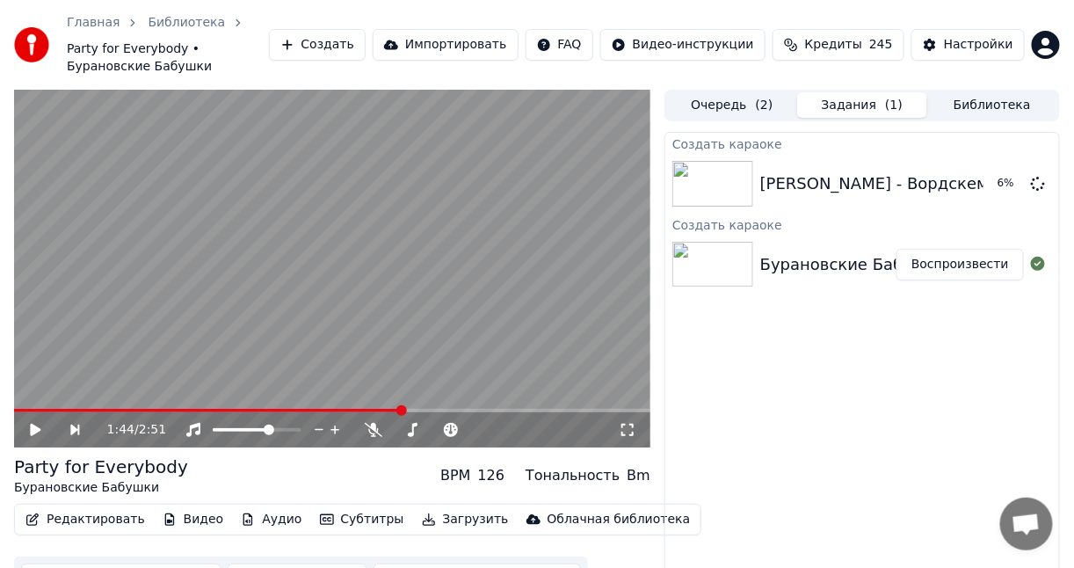
click at [575, 286] on video at bounding box center [332, 269] width 636 height 358
click at [553, 290] on video at bounding box center [332, 269] width 636 height 358
click at [932, 168] on button "Воспроизвести" at bounding box center [959, 184] width 127 height 32
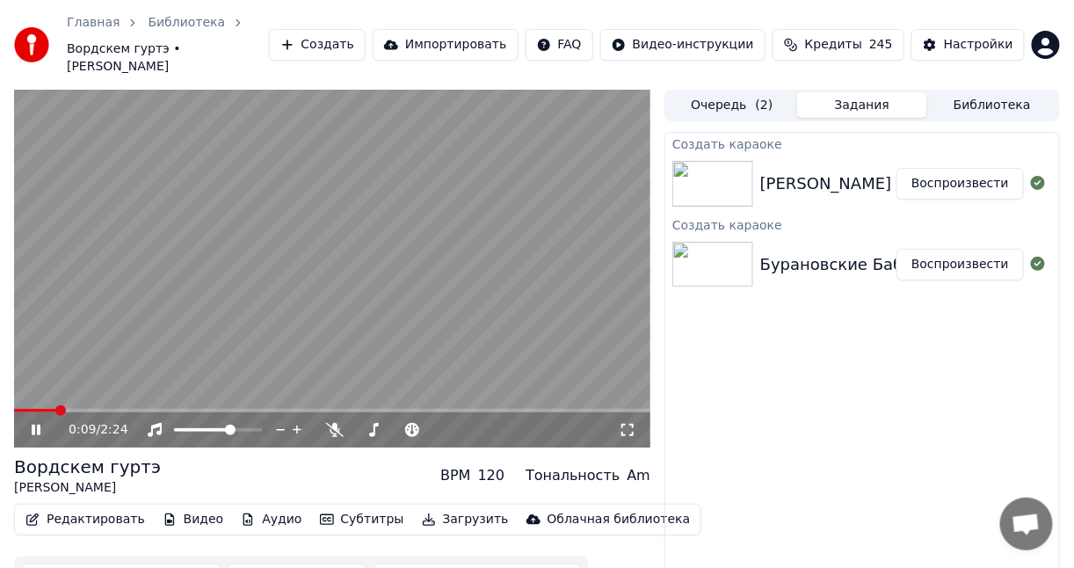
click at [637, 421] on div "0:09 / 2:24" at bounding box center [332, 430] width 622 height 18
click at [625, 423] on icon at bounding box center [627, 430] width 18 height 14
click at [624, 423] on icon at bounding box center [627, 430] width 18 height 14
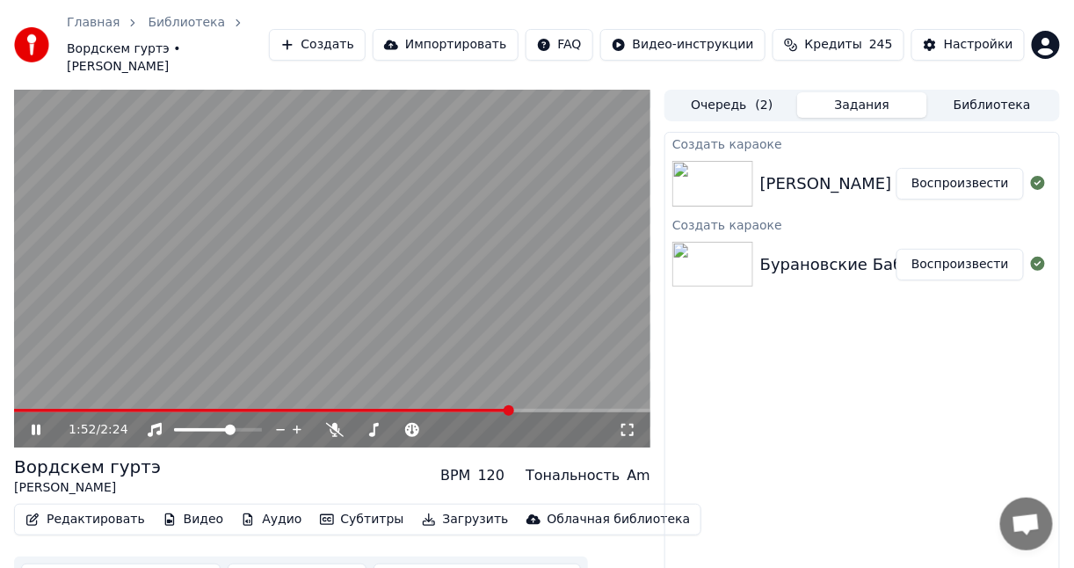
click at [309, 291] on video at bounding box center [332, 269] width 636 height 358
click at [473, 236] on video at bounding box center [332, 269] width 636 height 358
click at [33, 424] on icon at bounding box center [36, 429] width 9 height 11
click at [428, 507] on button "Загрузить" at bounding box center [465, 519] width 101 height 25
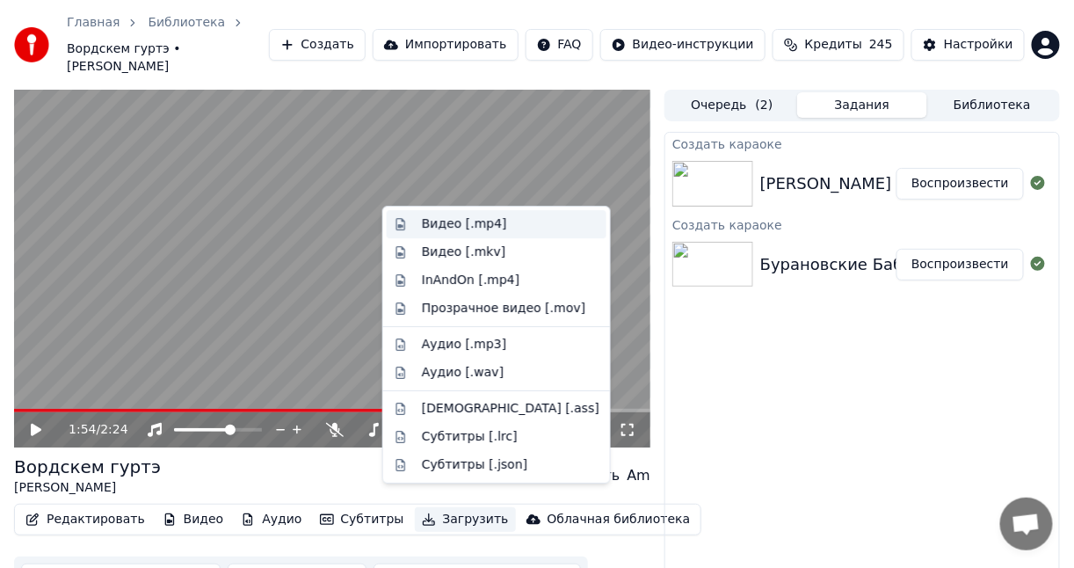
click at [466, 222] on div "Видео [.mp4]" at bounding box center [464, 224] width 85 height 18
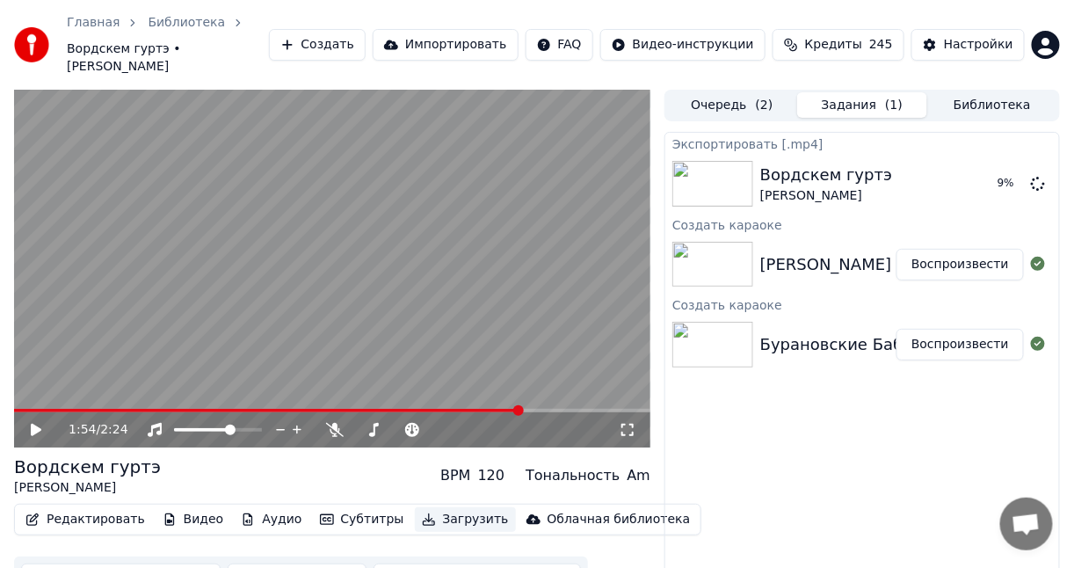
scroll to position [28, 0]
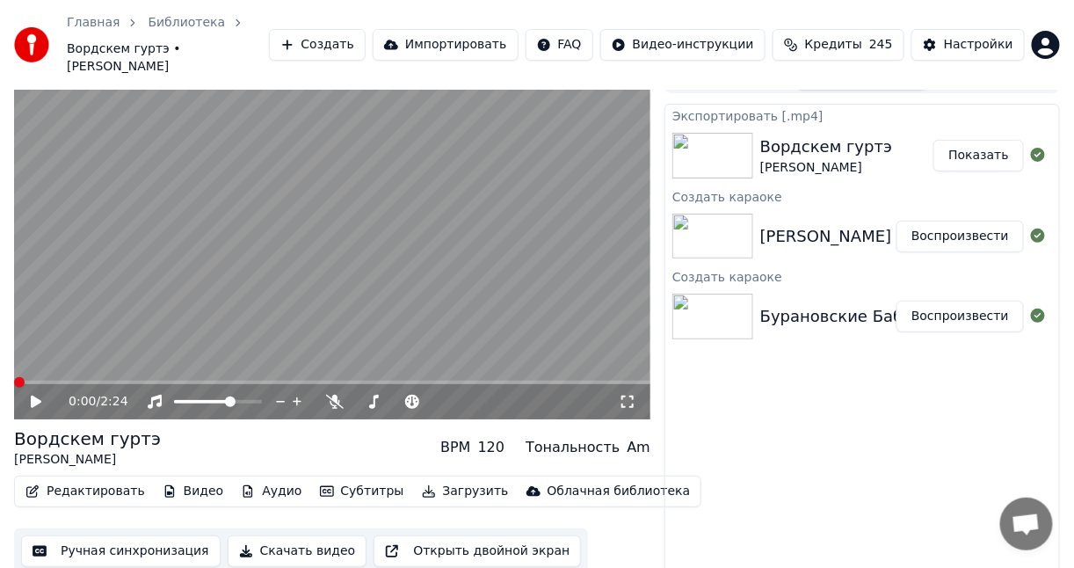
click at [14, 380] on span at bounding box center [14, 382] width 0 height 4
click at [26, 393] on div "0:00 / 2:24" at bounding box center [332, 402] width 622 height 18
click at [35, 395] on icon at bounding box center [36, 401] width 11 height 12
click at [36, 394] on icon at bounding box center [48, 401] width 40 height 14
click at [965, 140] on button "Показать" at bounding box center [978, 156] width 90 height 32
